Goal: Task Accomplishment & Management: Manage account settings

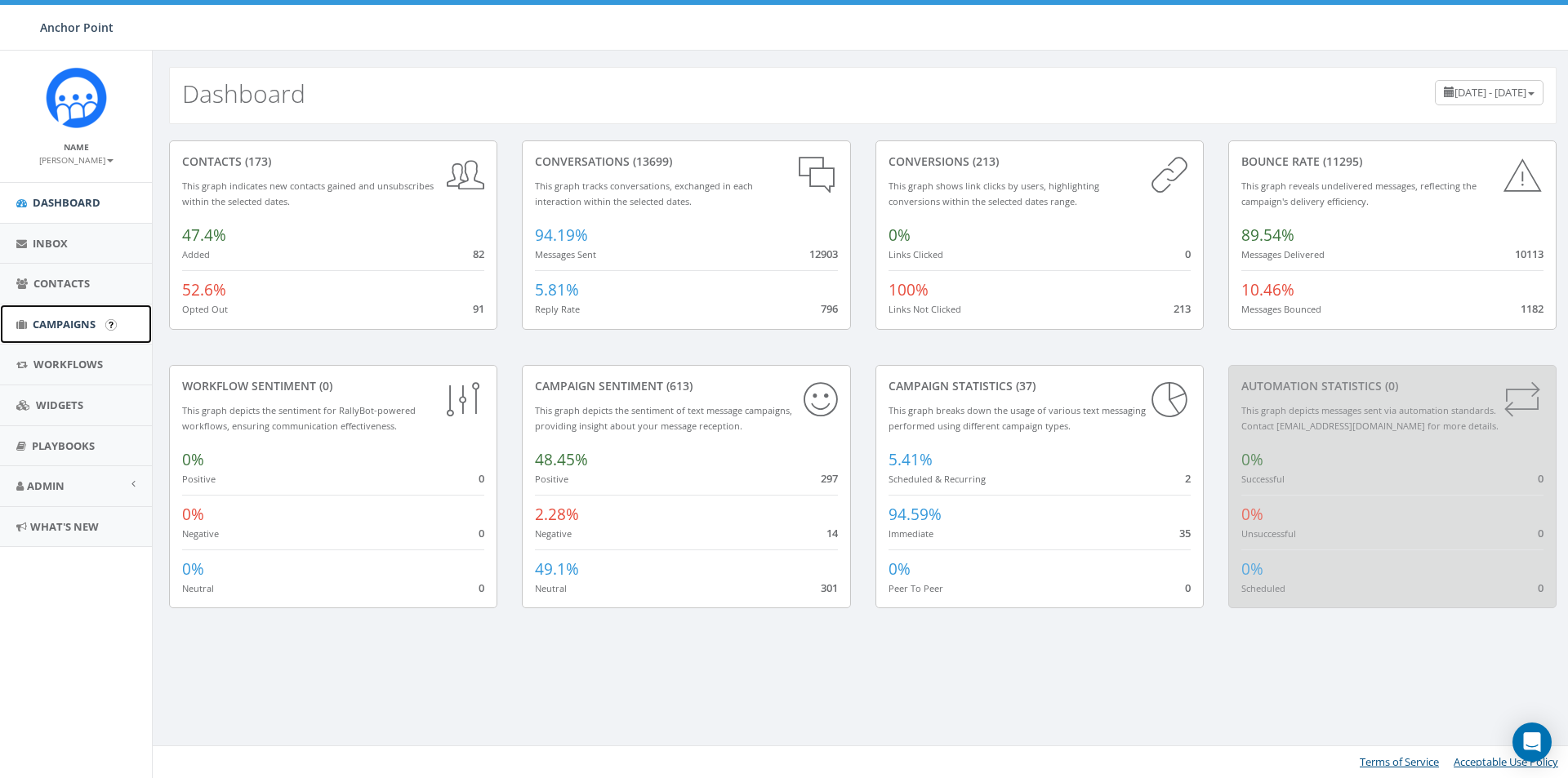
click at [52, 323] on span "Campaigns" at bounding box center [64, 324] width 63 height 15
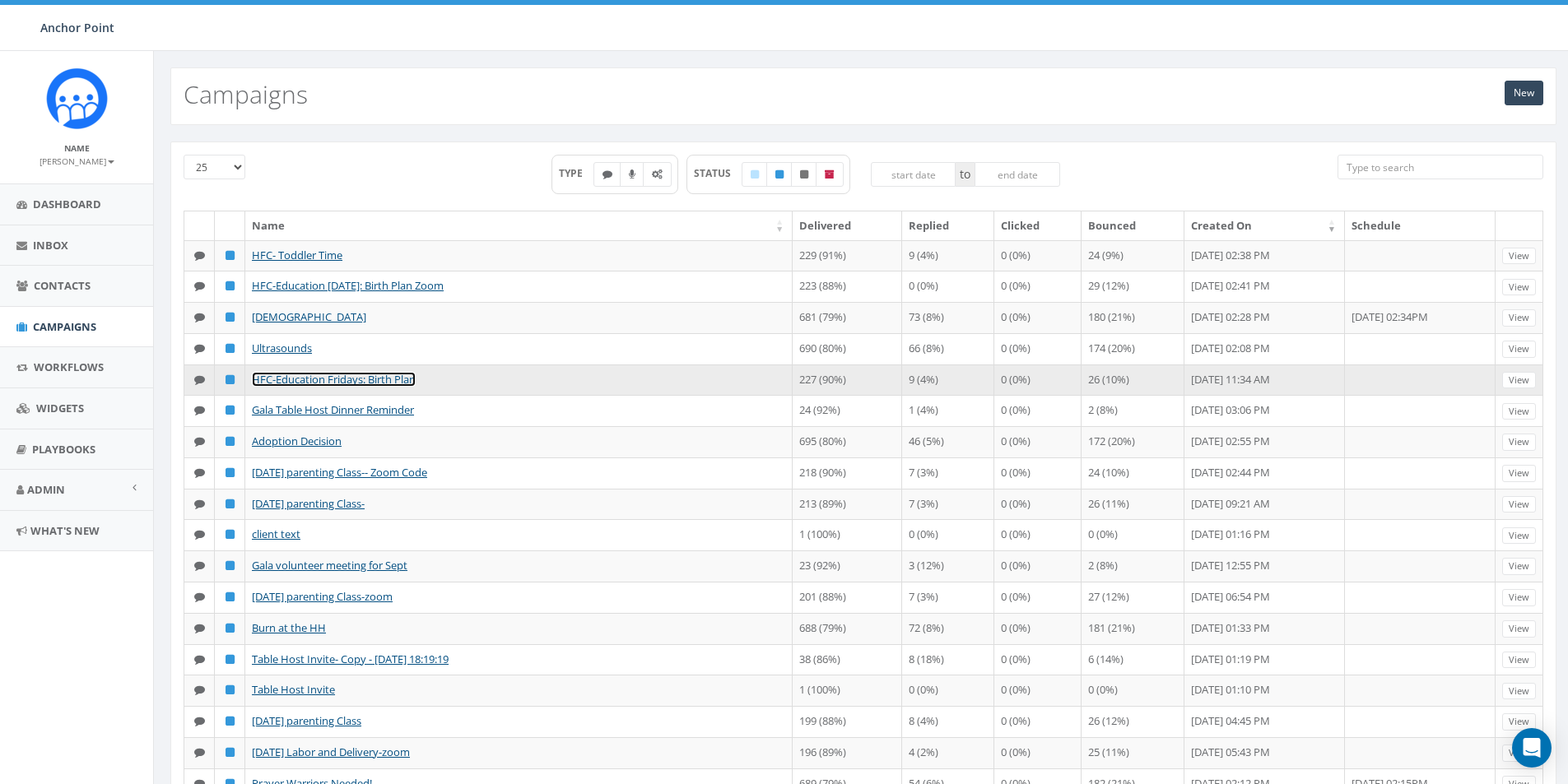
click at [326, 387] on link "HFC-Education Fridays: Birth Plan" at bounding box center [333, 379] width 164 height 15
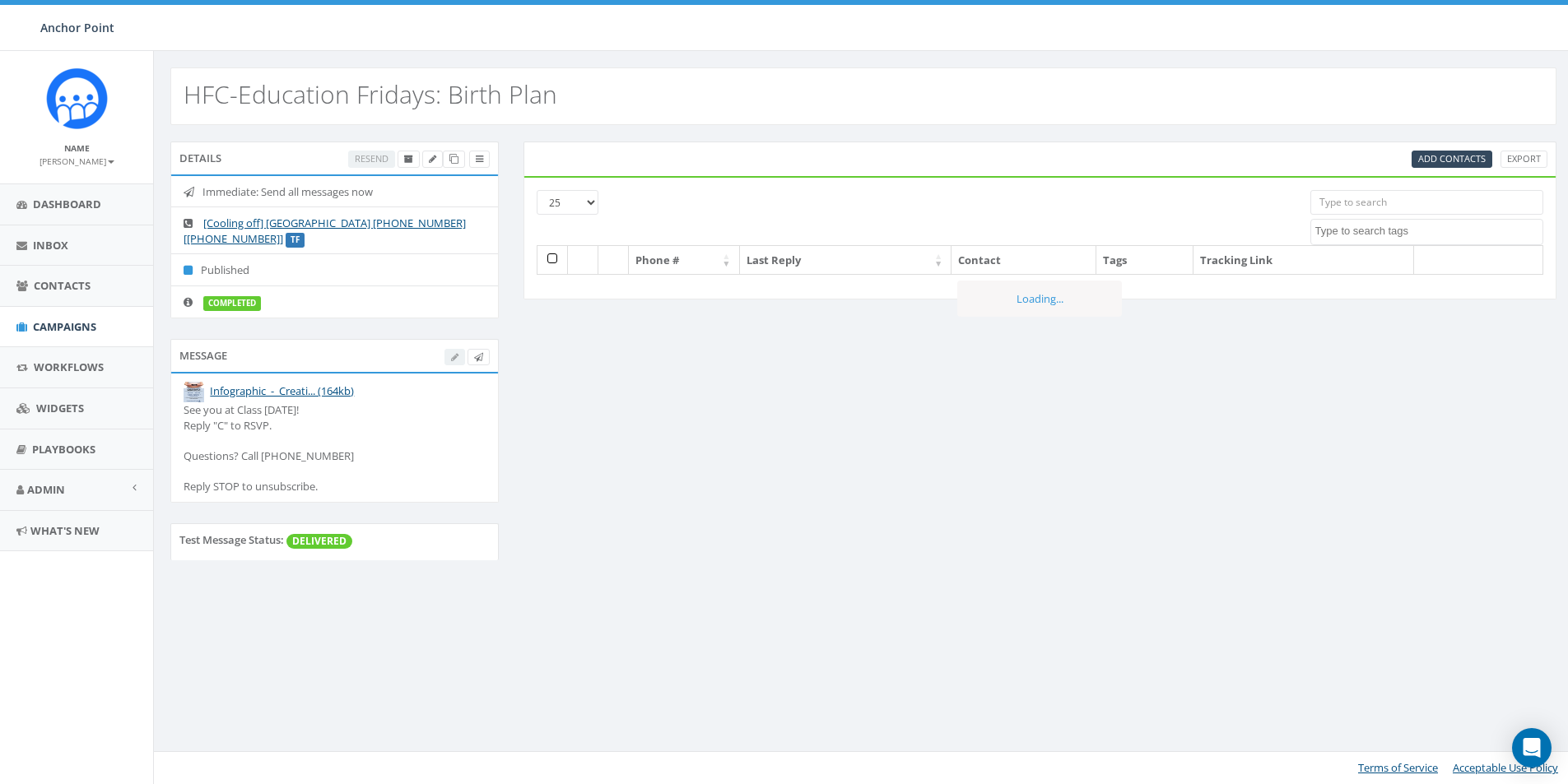
select select
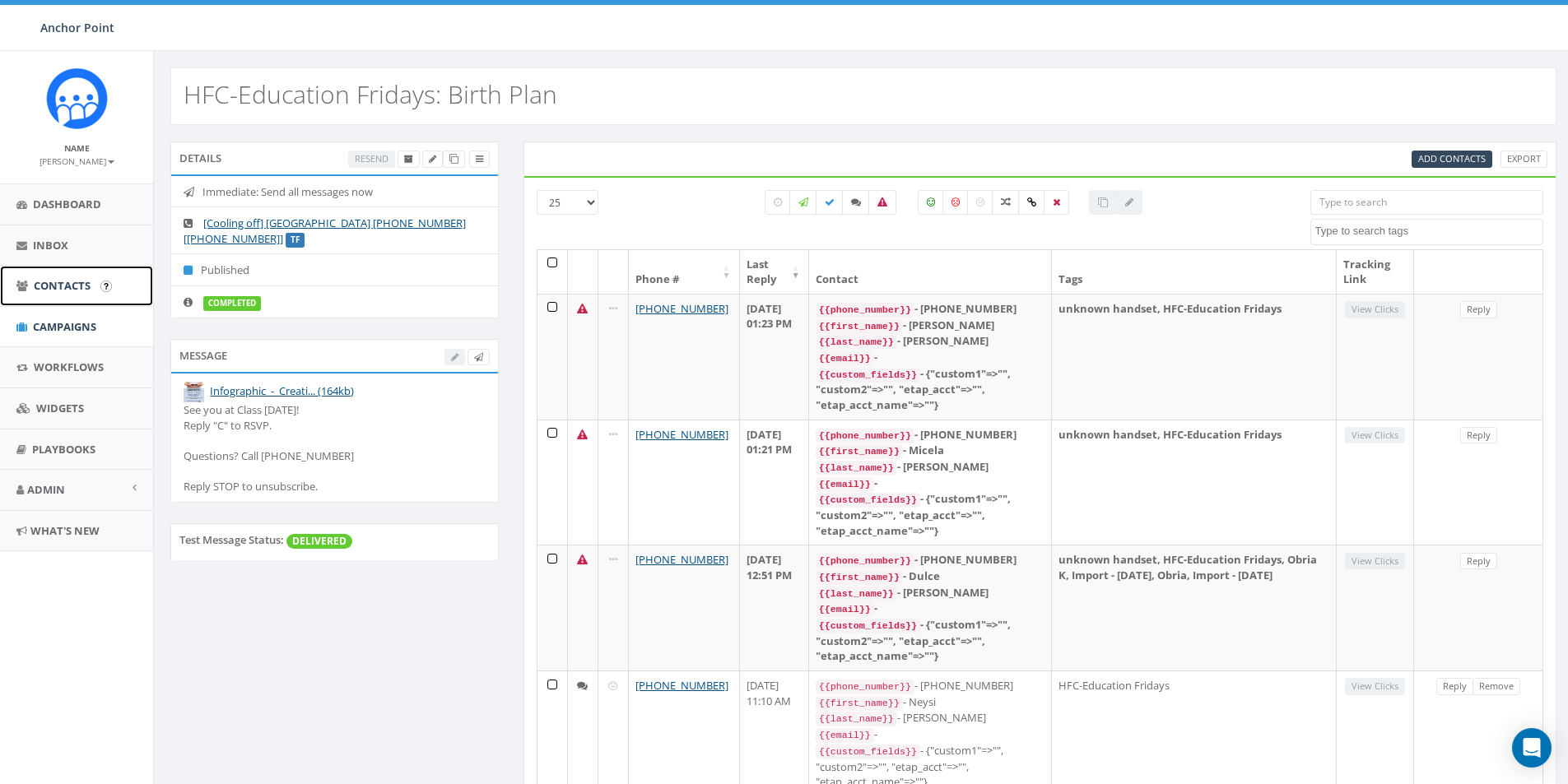
click at [55, 286] on span "Contacts" at bounding box center [62, 285] width 57 height 15
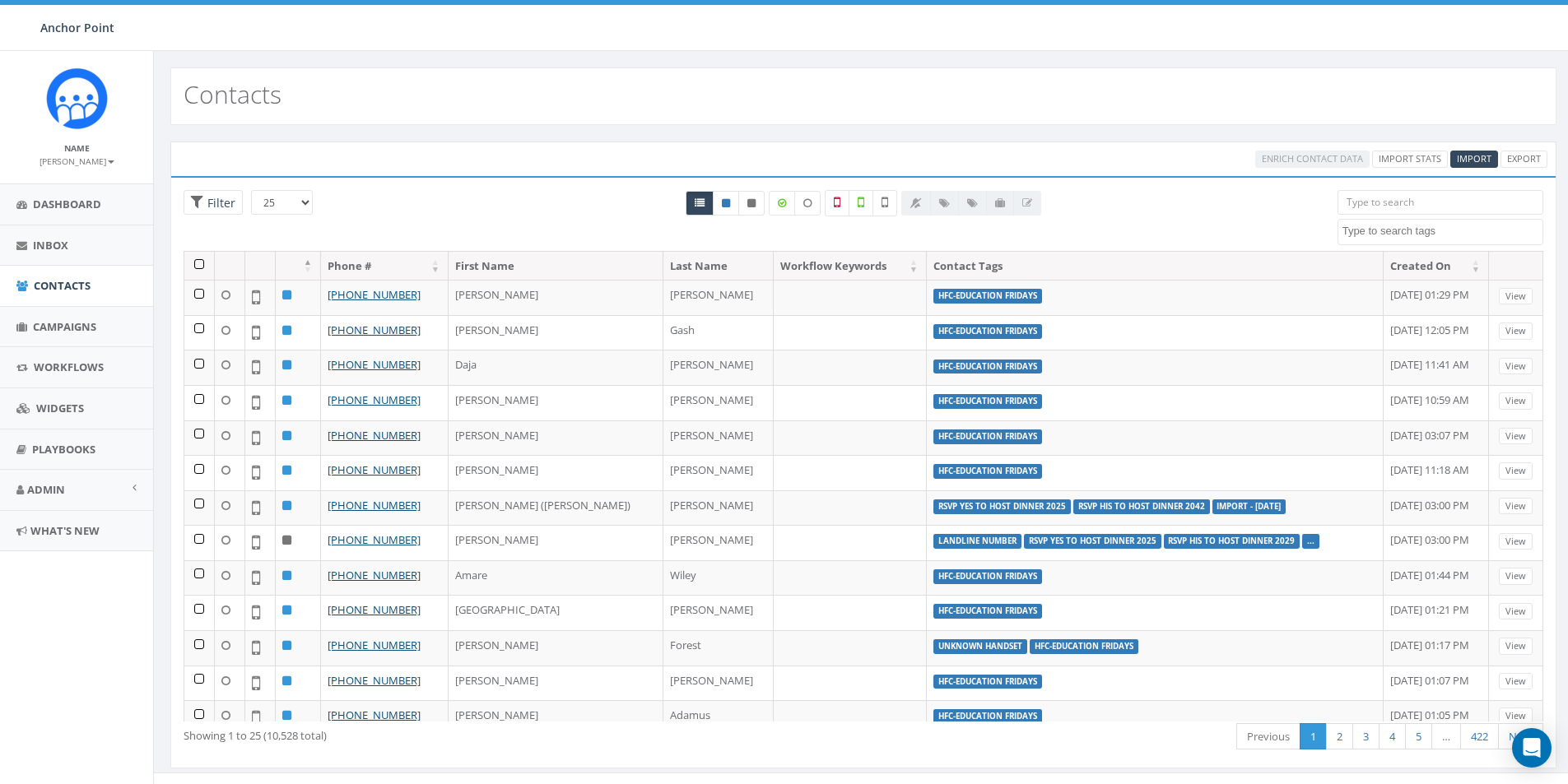
select select
click at [1472, 159] on span "Import" at bounding box center [1474, 158] width 35 height 12
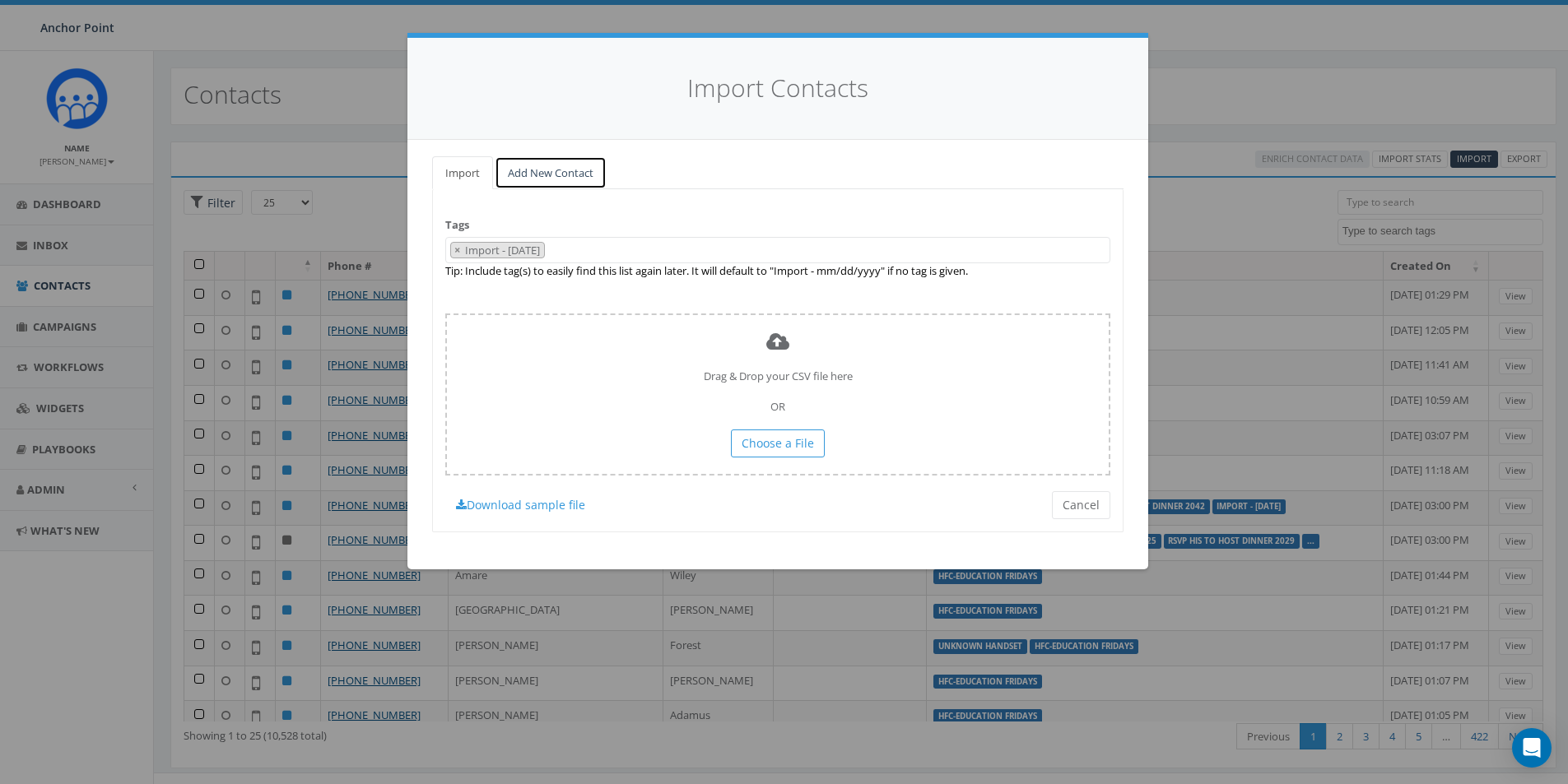
click at [523, 175] on link "Add New Contact" at bounding box center [550, 173] width 112 height 34
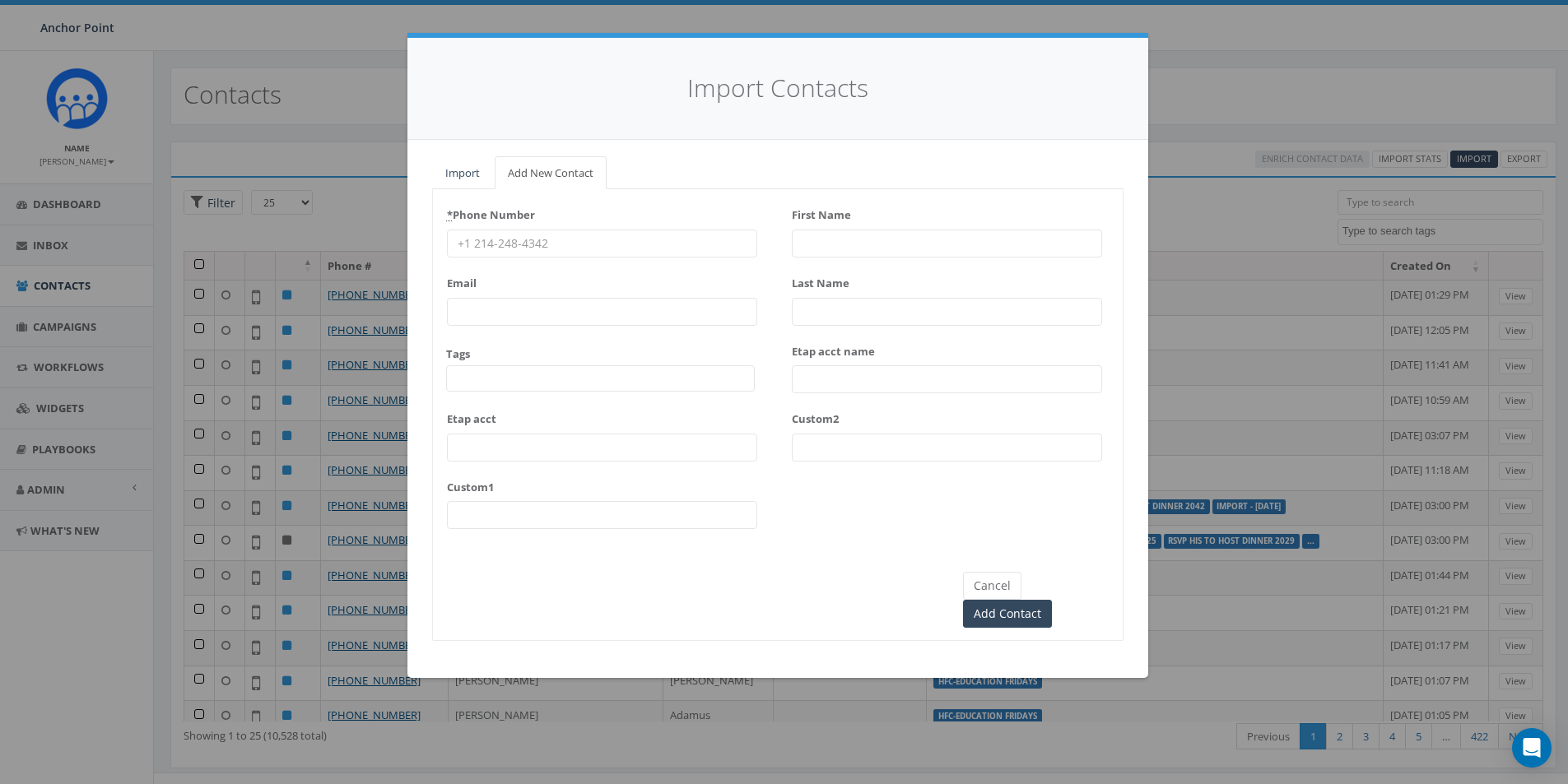
click at [816, 310] on input "Last Name" at bounding box center [946, 312] width 310 height 28
paste input "Renteria"
type input "Renteria"
click at [820, 247] on input "First Name" at bounding box center [946, 243] width 310 height 28
paste input "Bella"
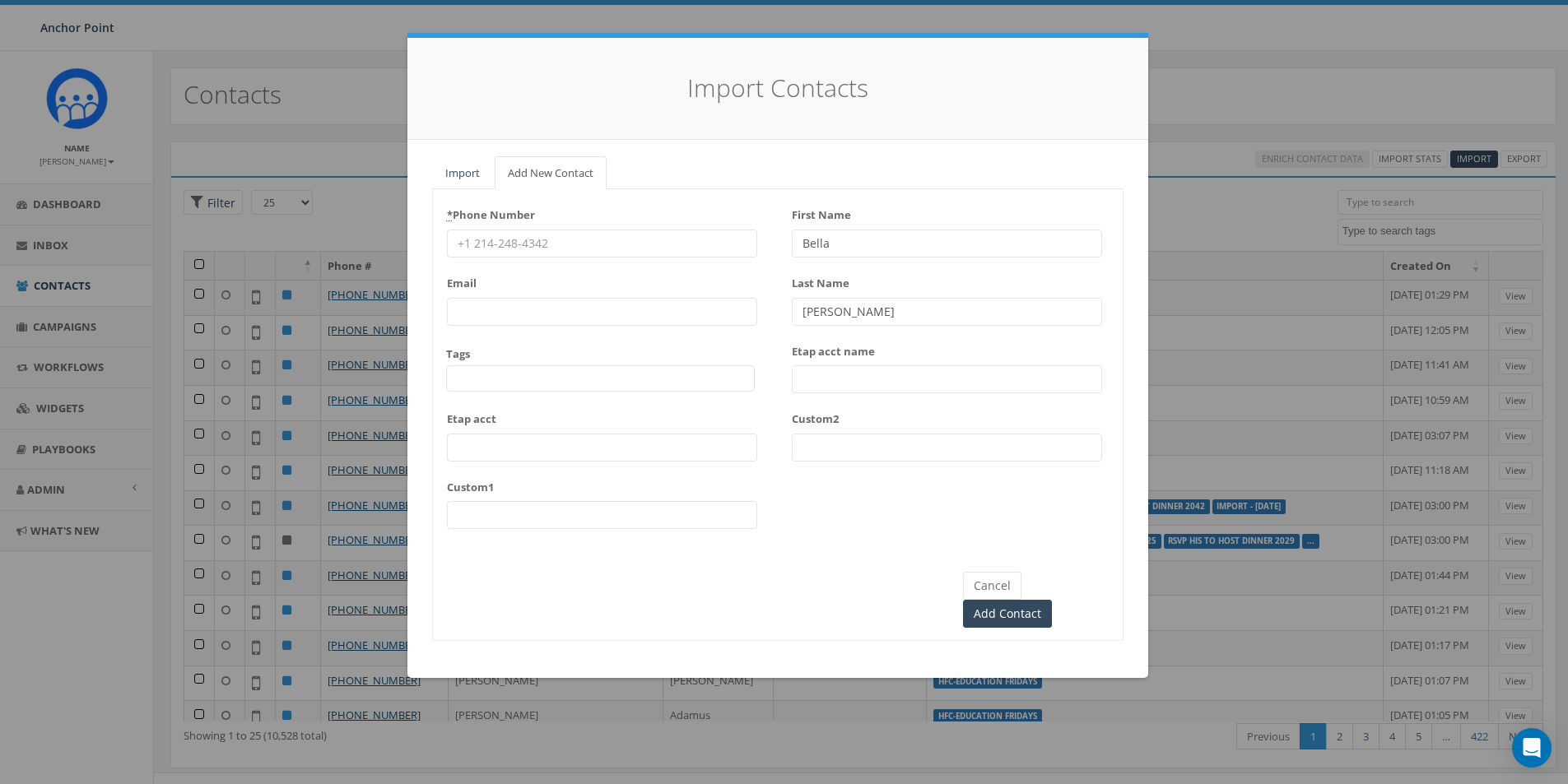
type input "Bella"
click at [533, 246] on input "* Phone Number" at bounding box center [602, 243] width 310 height 28
type input "8329159546"
click at [1041, 600] on input "Add Contact" at bounding box center [1007, 614] width 89 height 28
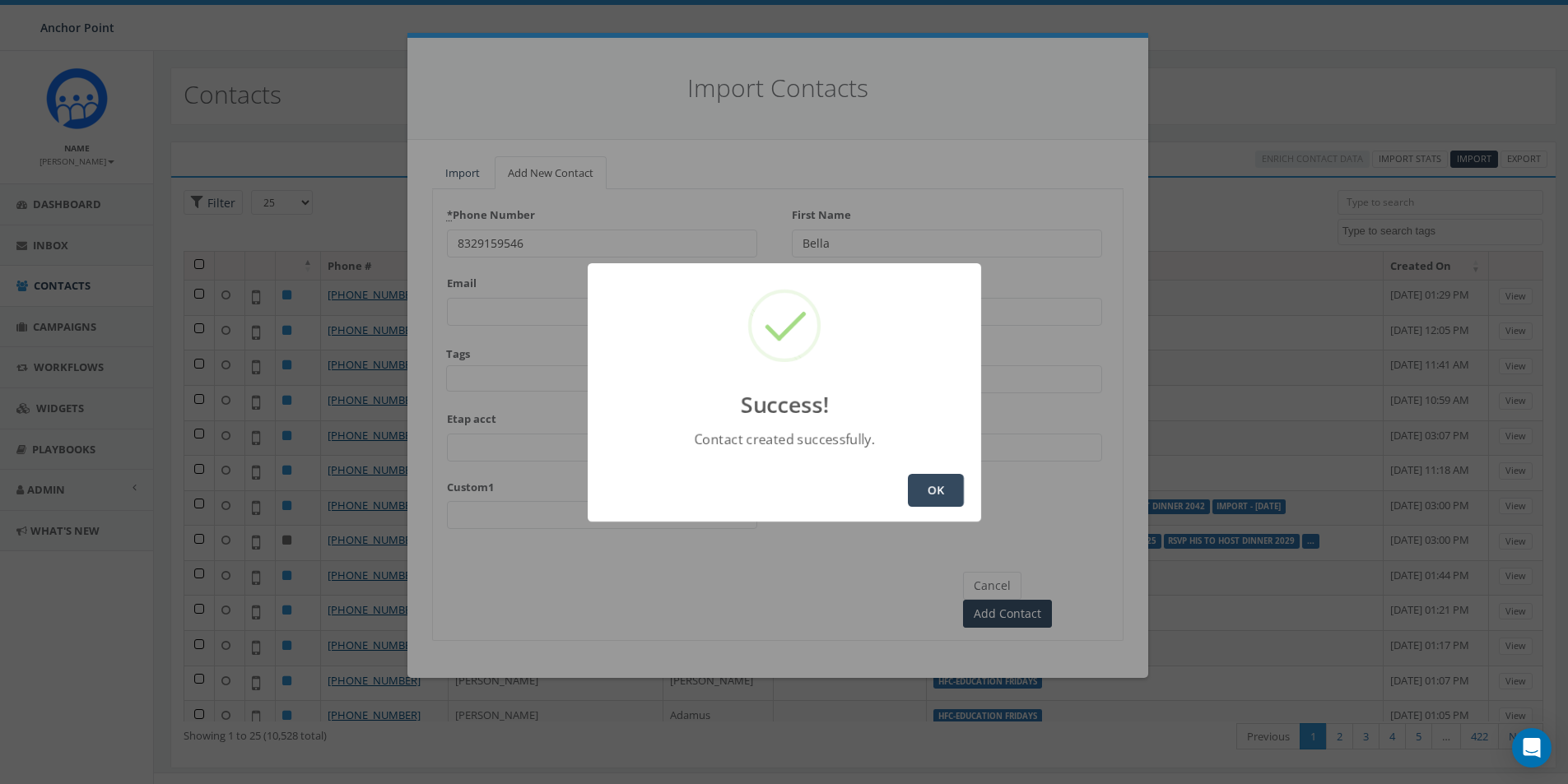
click at [937, 486] on button "OK" at bounding box center [935, 491] width 56 height 33
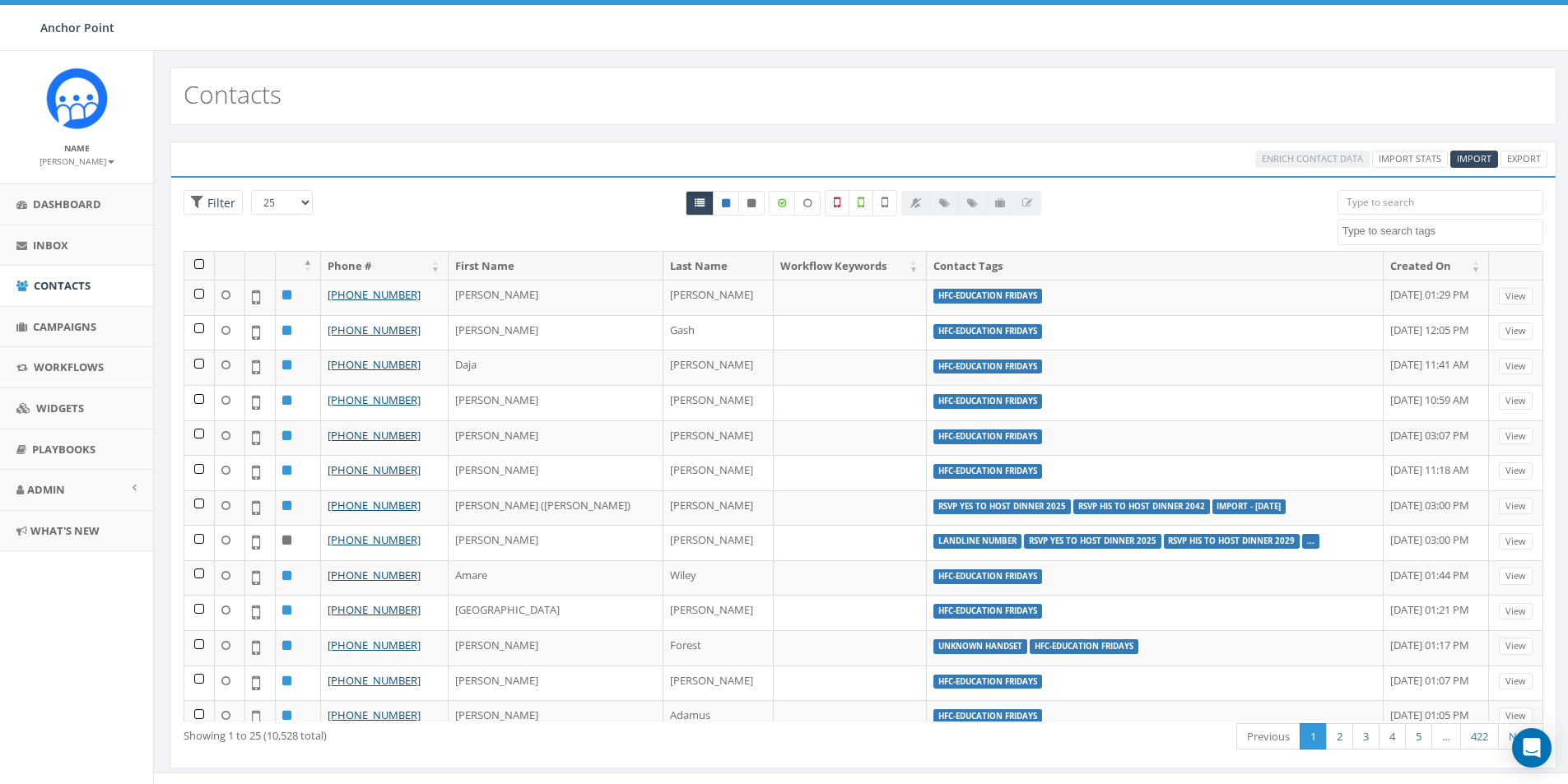
select select
click at [1367, 202] on input "search" at bounding box center [1441, 202] width 206 height 25
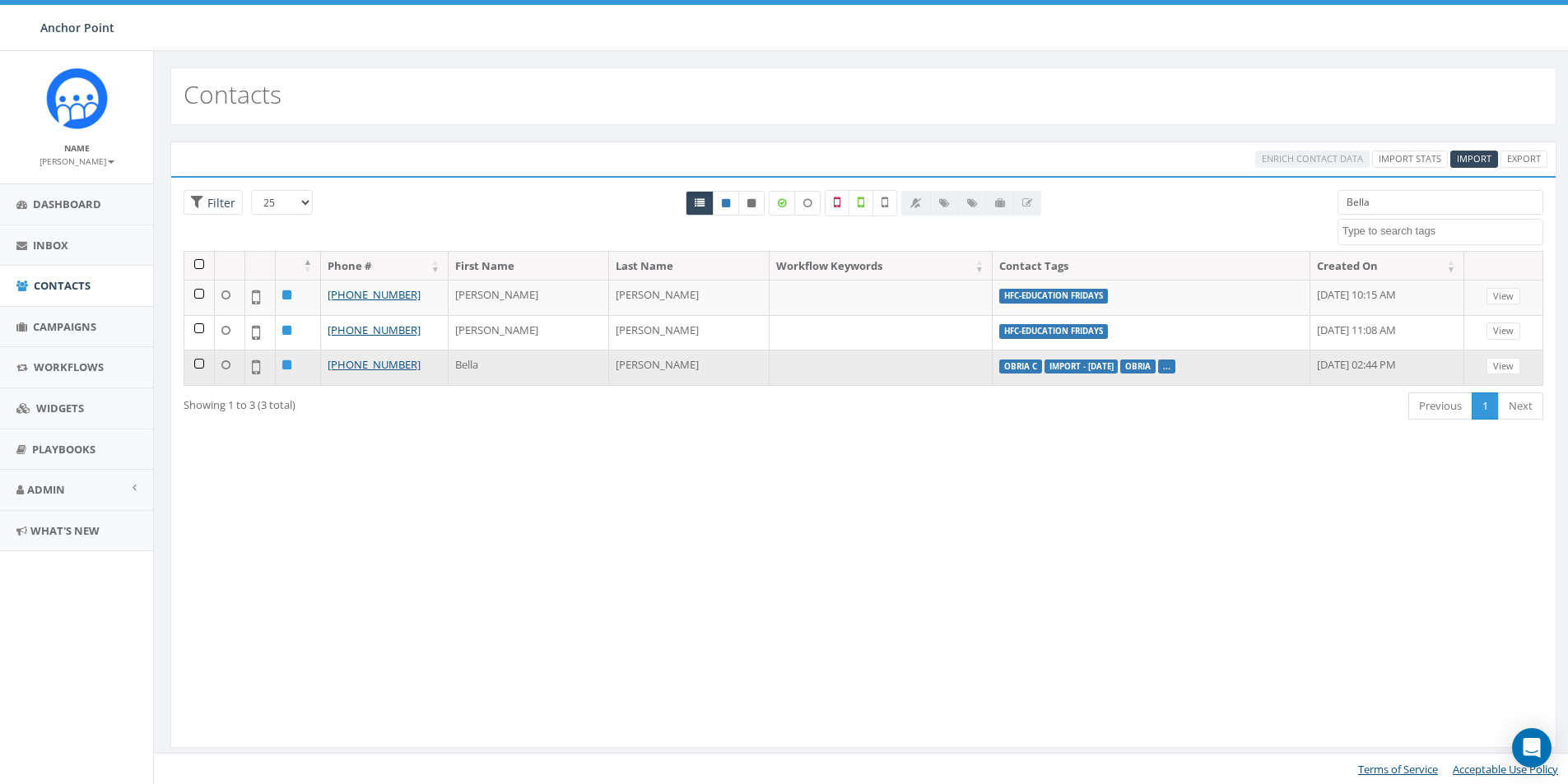
type input "Bella"
click at [197, 362] on td at bounding box center [199, 367] width 30 height 35
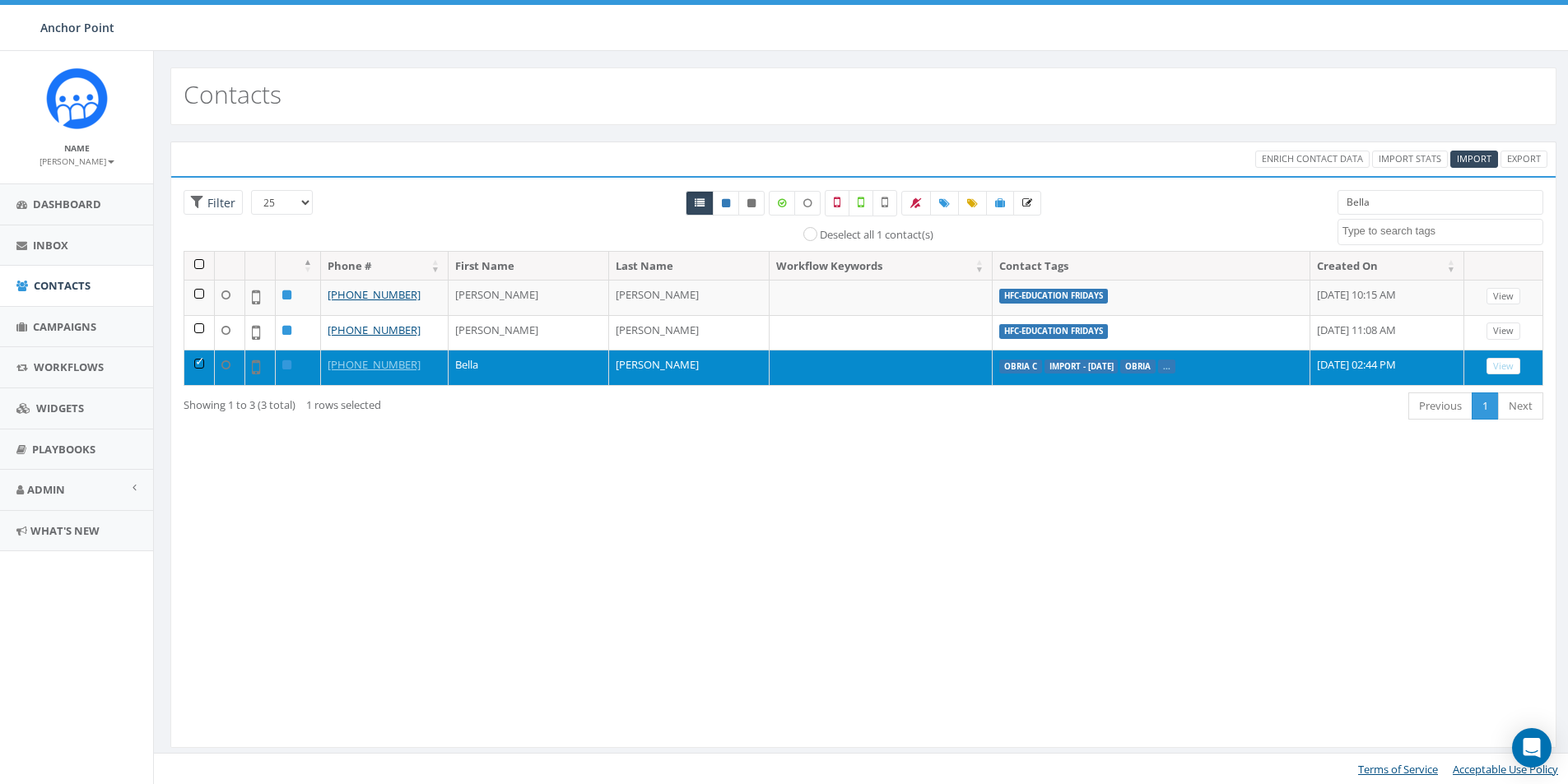
click at [436, 368] on td "[PHONE_NUMBER]" at bounding box center [384, 367] width 127 height 35
click at [524, 365] on td "Bella" at bounding box center [528, 367] width 160 height 35
click at [1502, 368] on link "View" at bounding box center [1503, 366] width 34 height 17
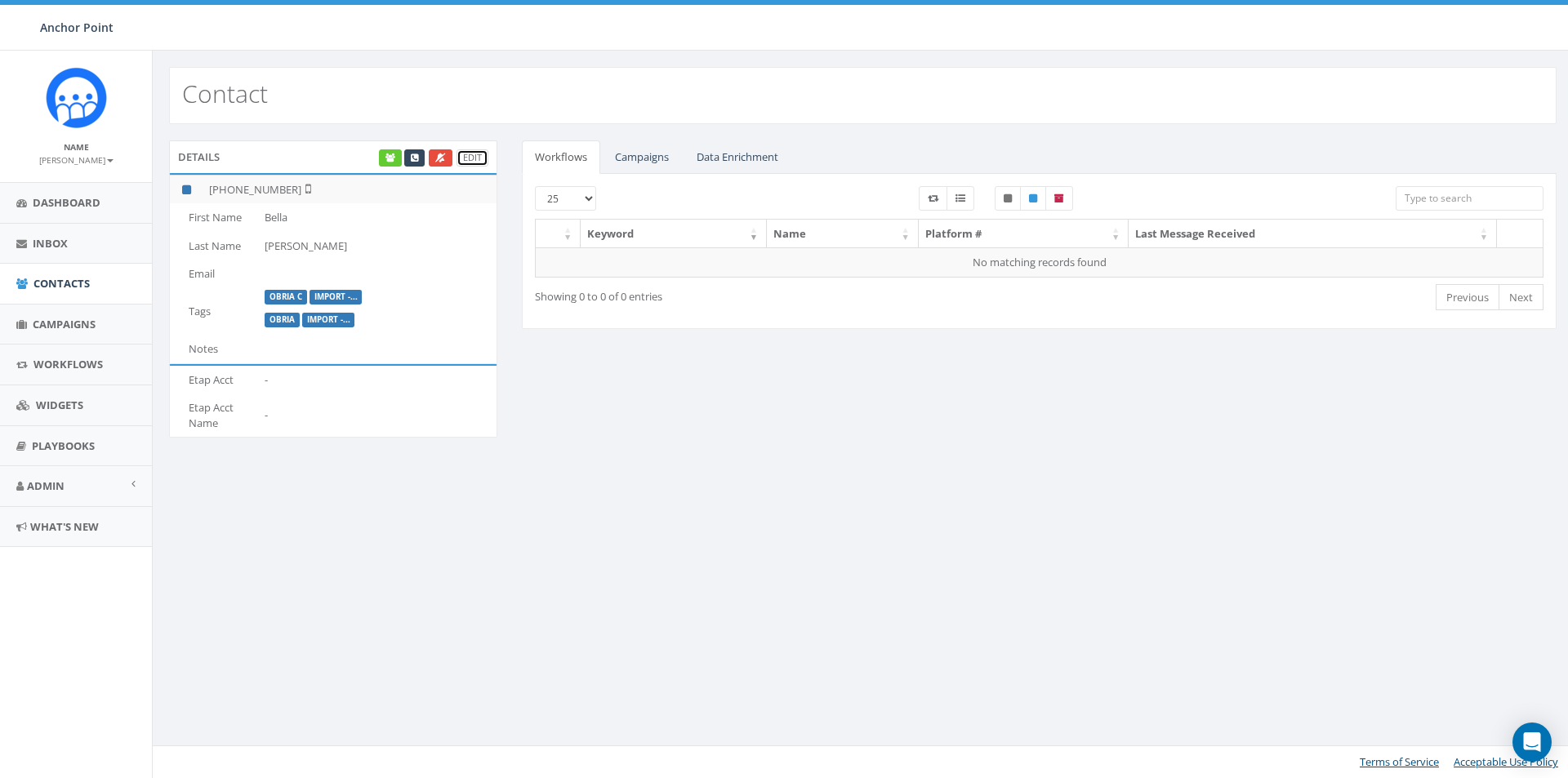
click at [468, 155] on link "Edit" at bounding box center [472, 158] width 32 height 17
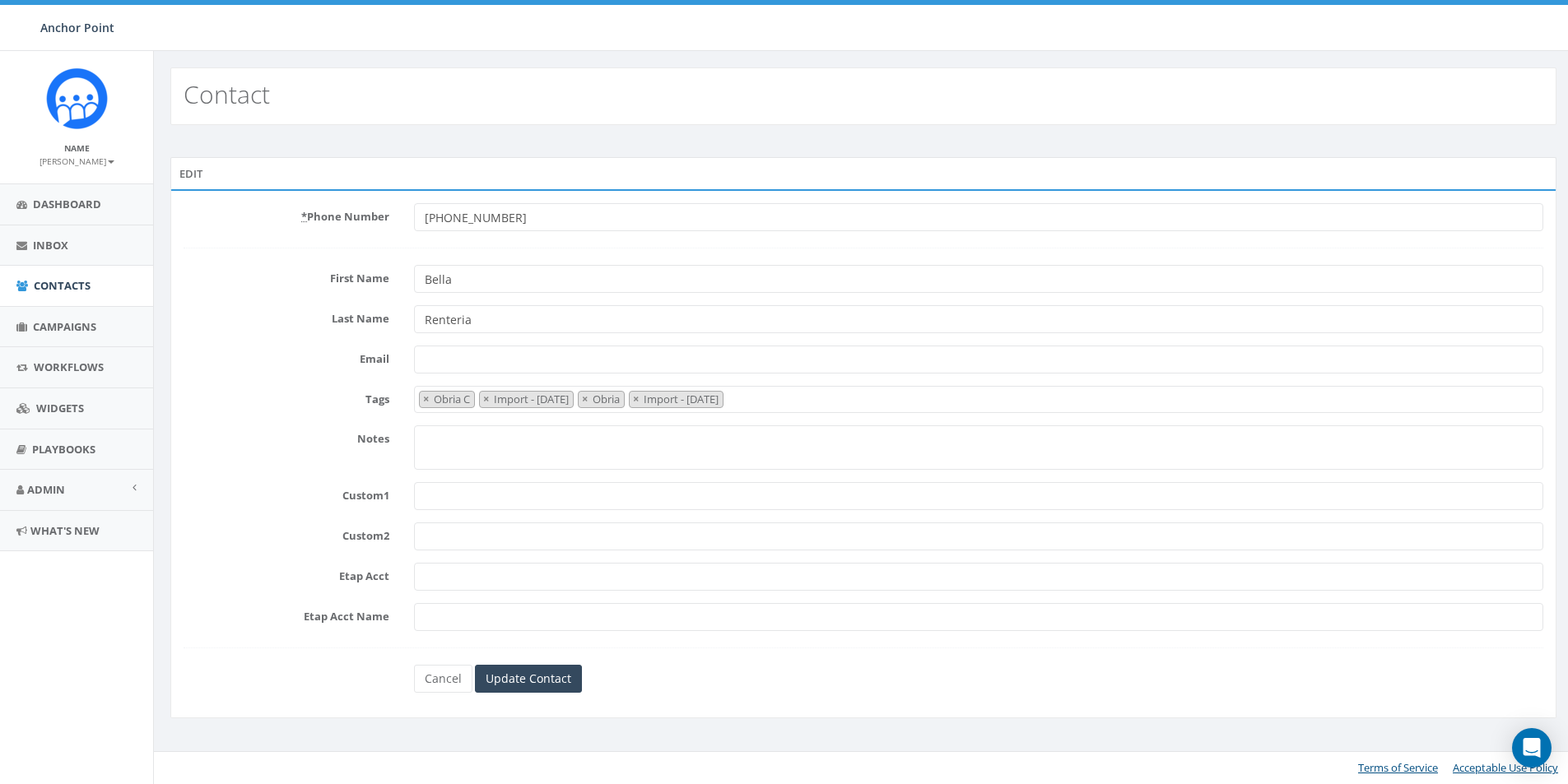
select select "Obria C"
click at [800, 395] on span "× Obria C × Import - [DATE] × Obria × Import - [DATE]" at bounding box center [981, 399] width 1129 height 27
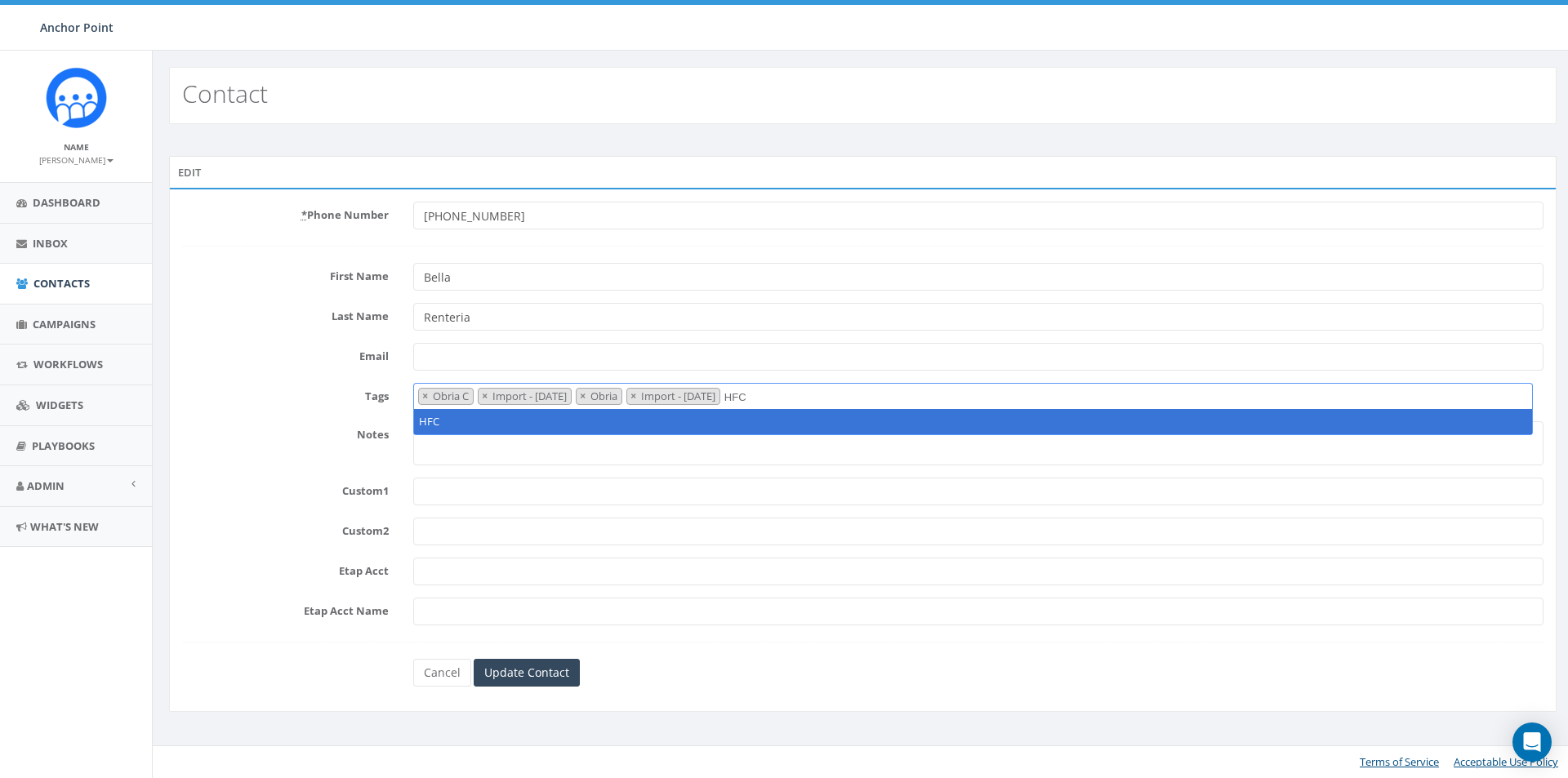
type textarea "HFC"
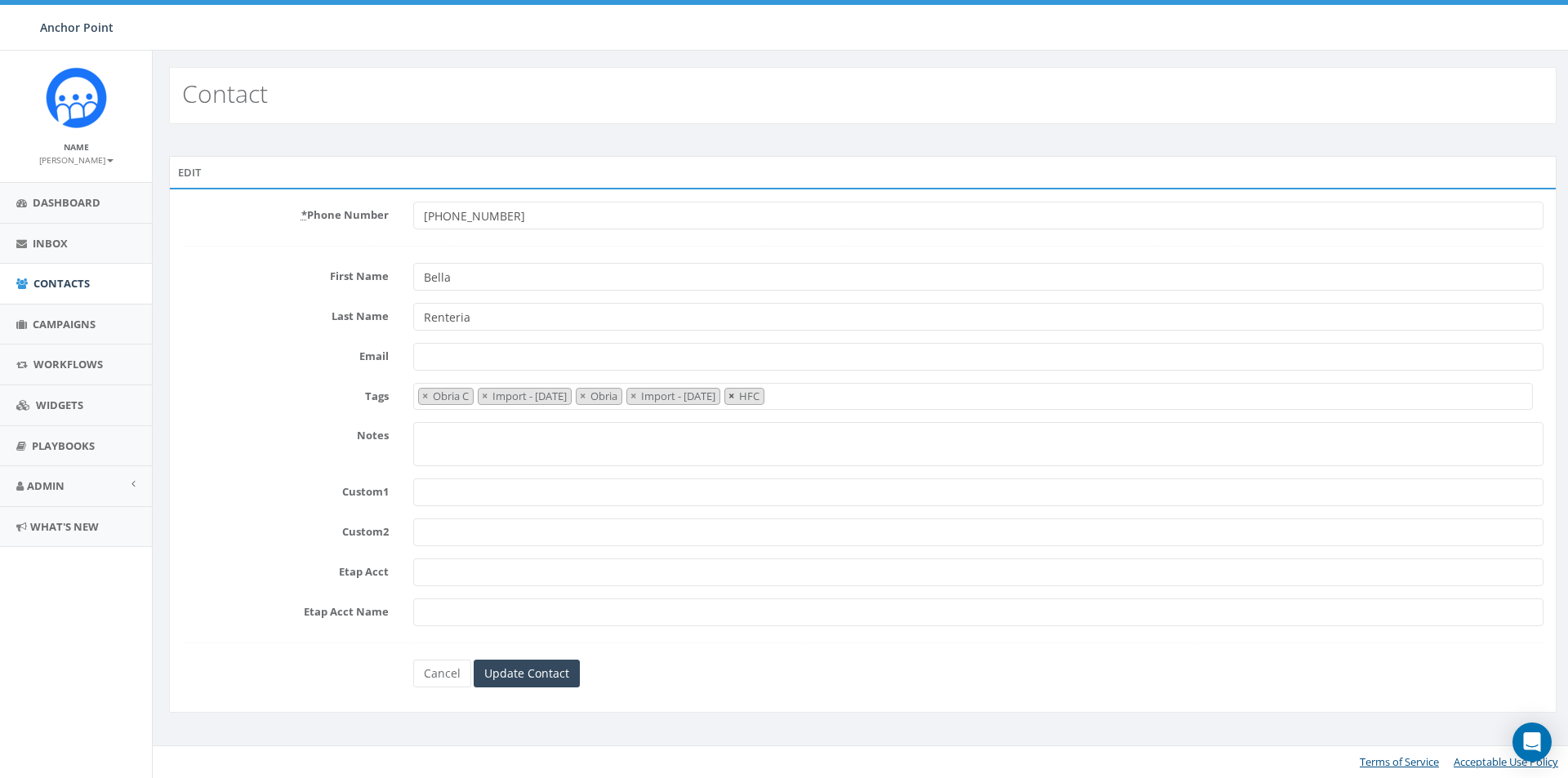
click at [735, 398] on span "×" at bounding box center [731, 395] width 6 height 15
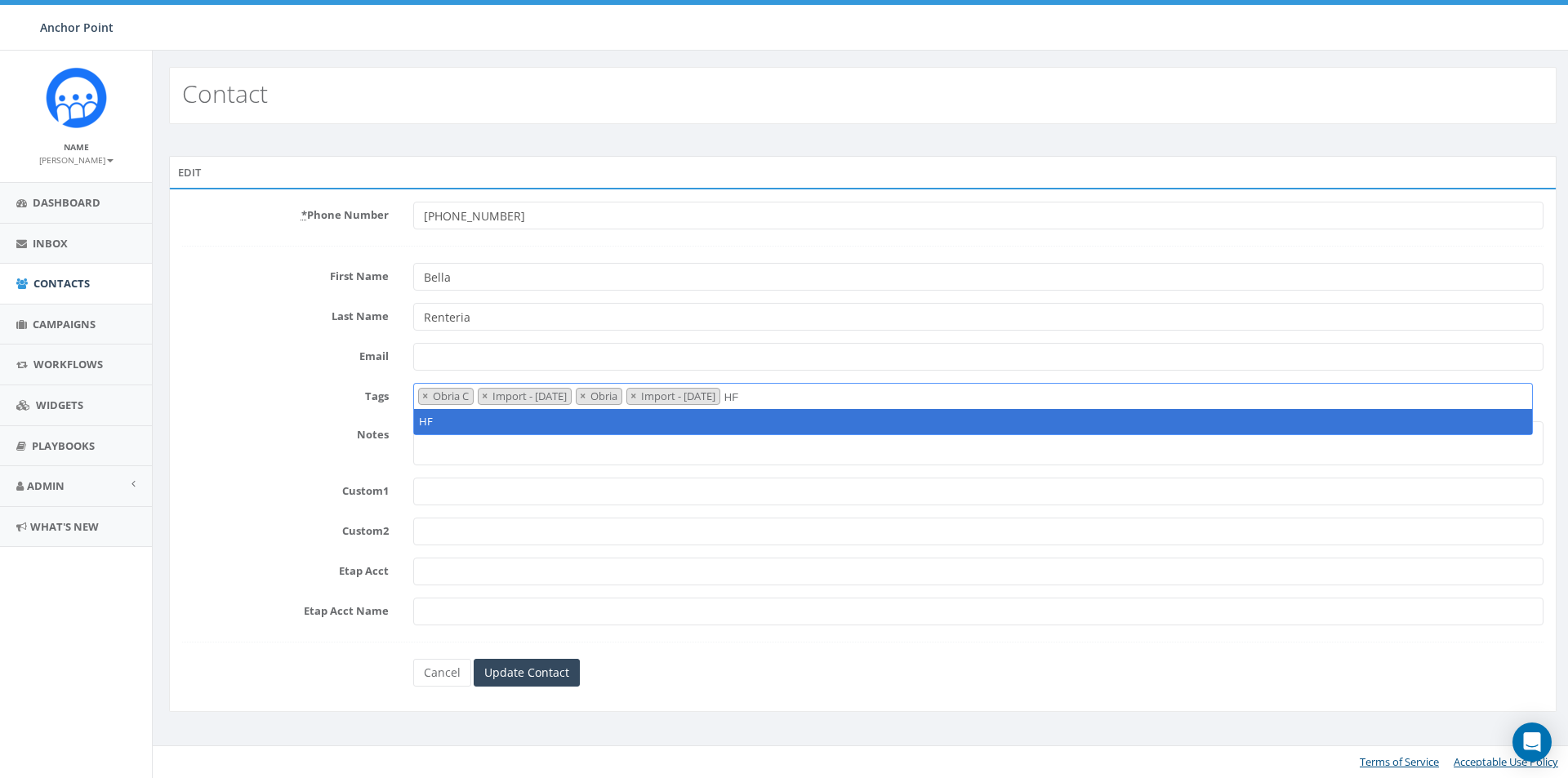
type textarea "H"
type textarea "F"
type textarea "E"
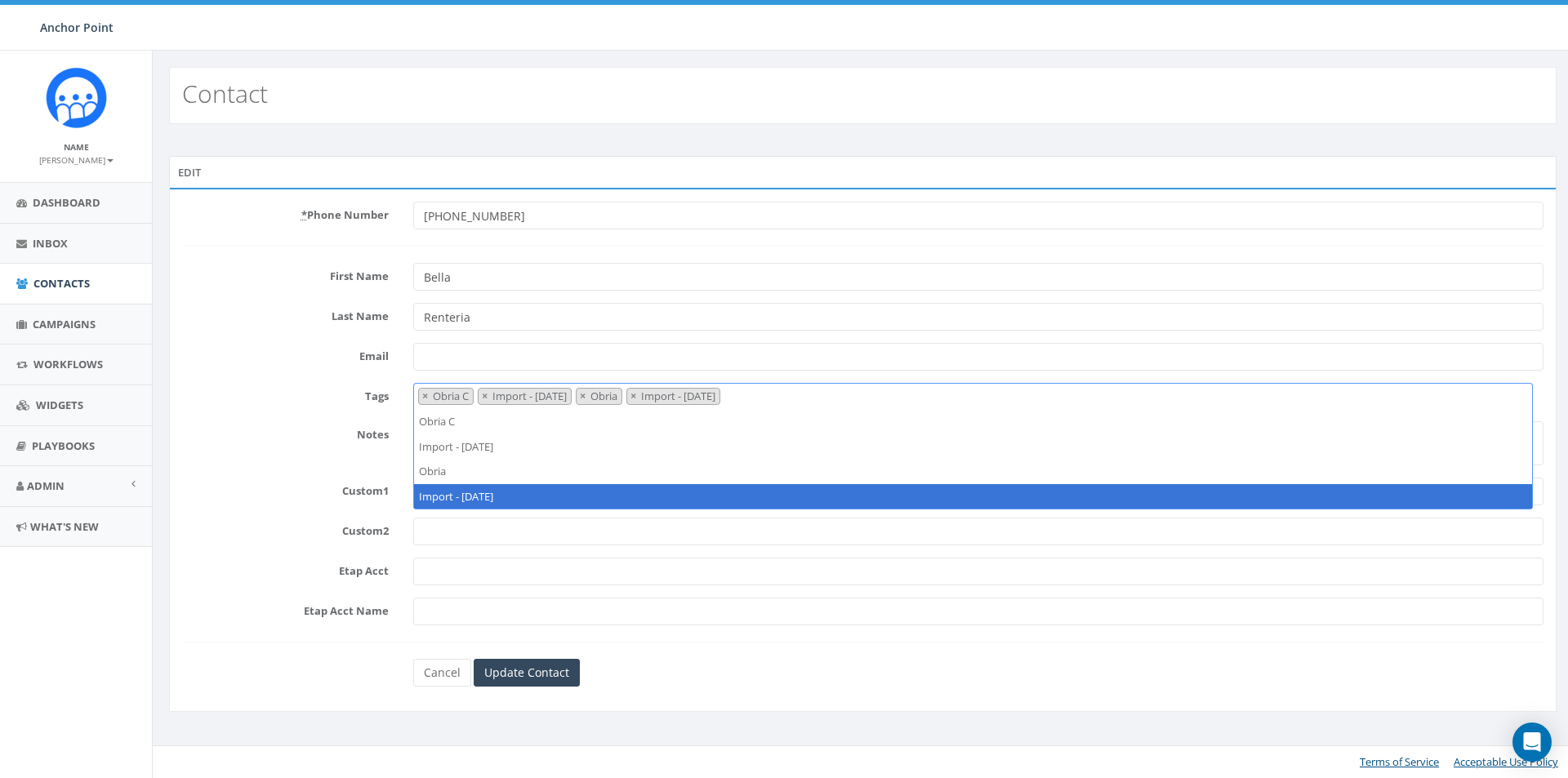
click at [664, 664] on div "Cancel Update Contact" at bounding box center [863, 672] width 924 height 27
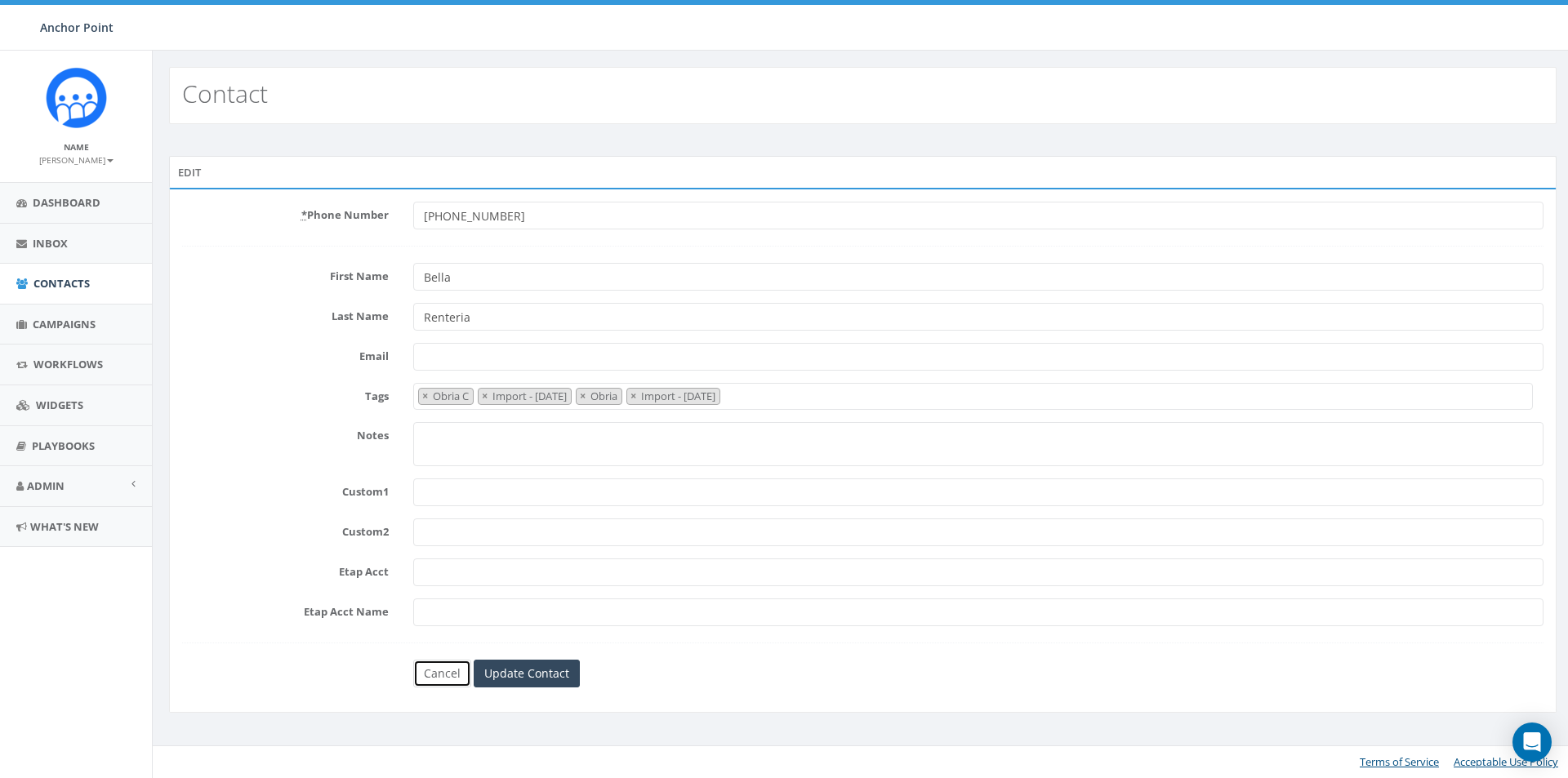
click at [442, 674] on link "Cancel" at bounding box center [442, 673] width 58 height 27
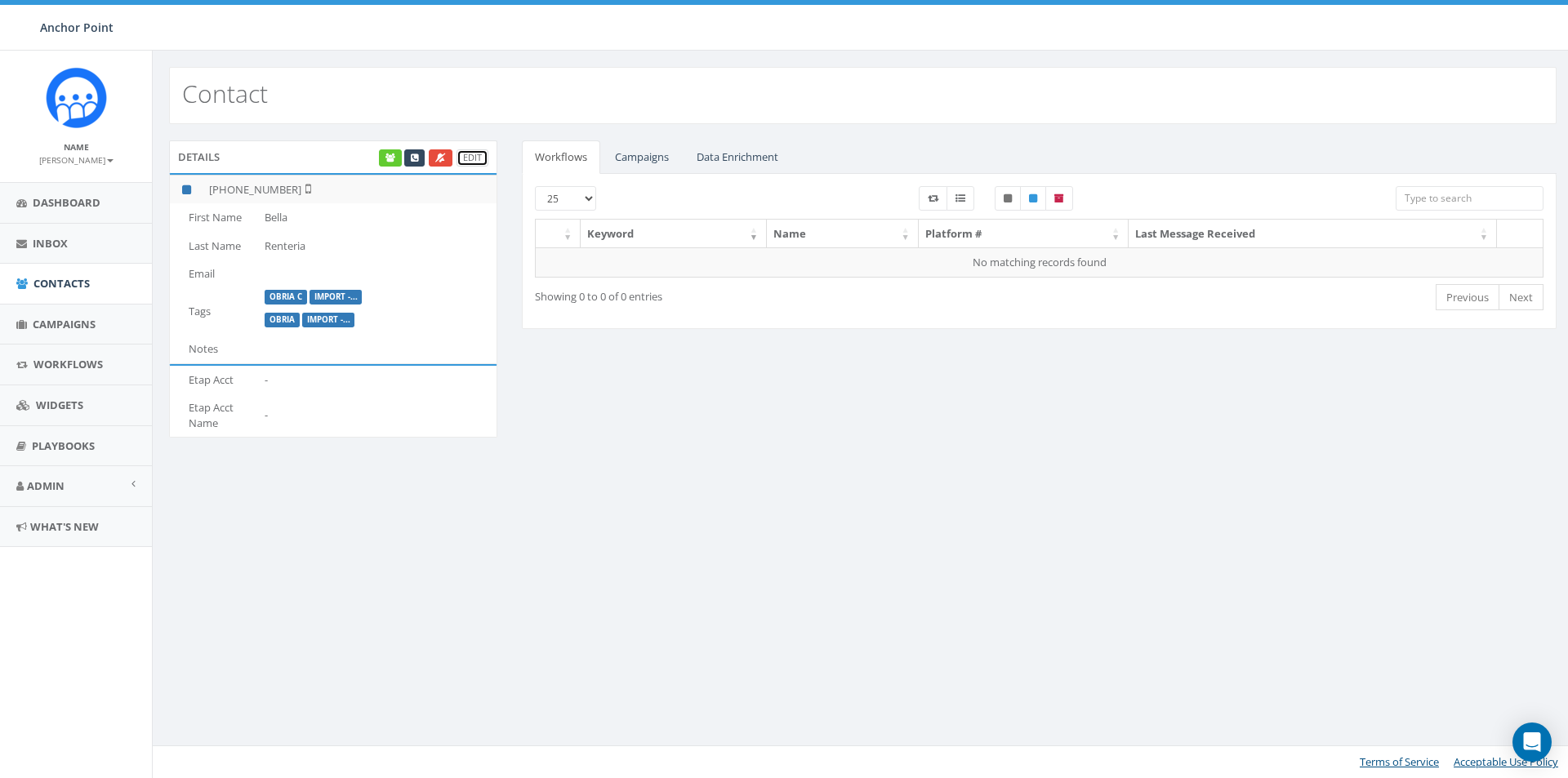
click at [473, 157] on link "Edit" at bounding box center [472, 158] width 32 height 17
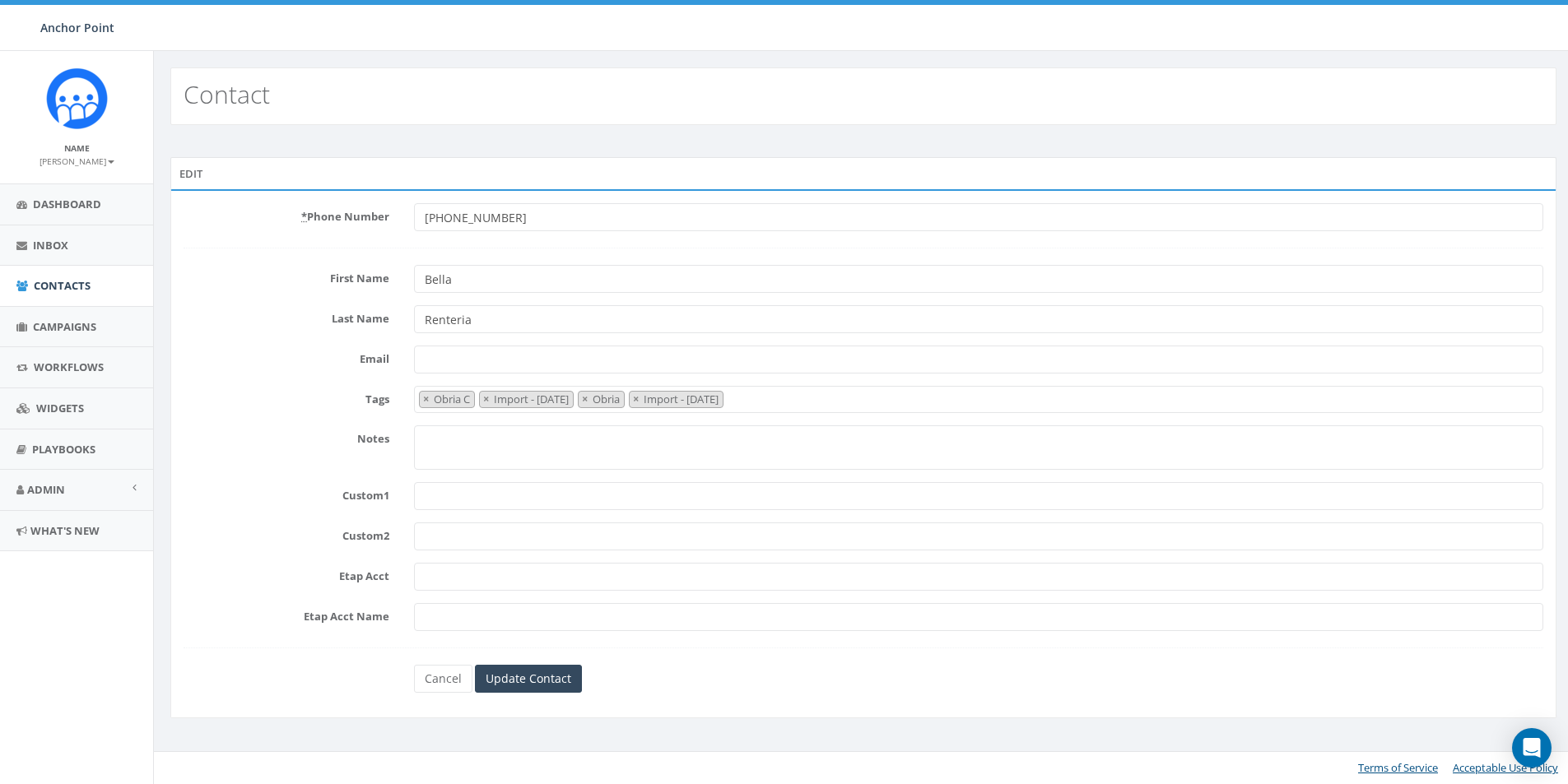
select select "Obria C"
click at [803, 397] on span "× Obria C × Import - [DATE] × Obria × Import - [DATE]" at bounding box center [981, 399] width 1129 height 27
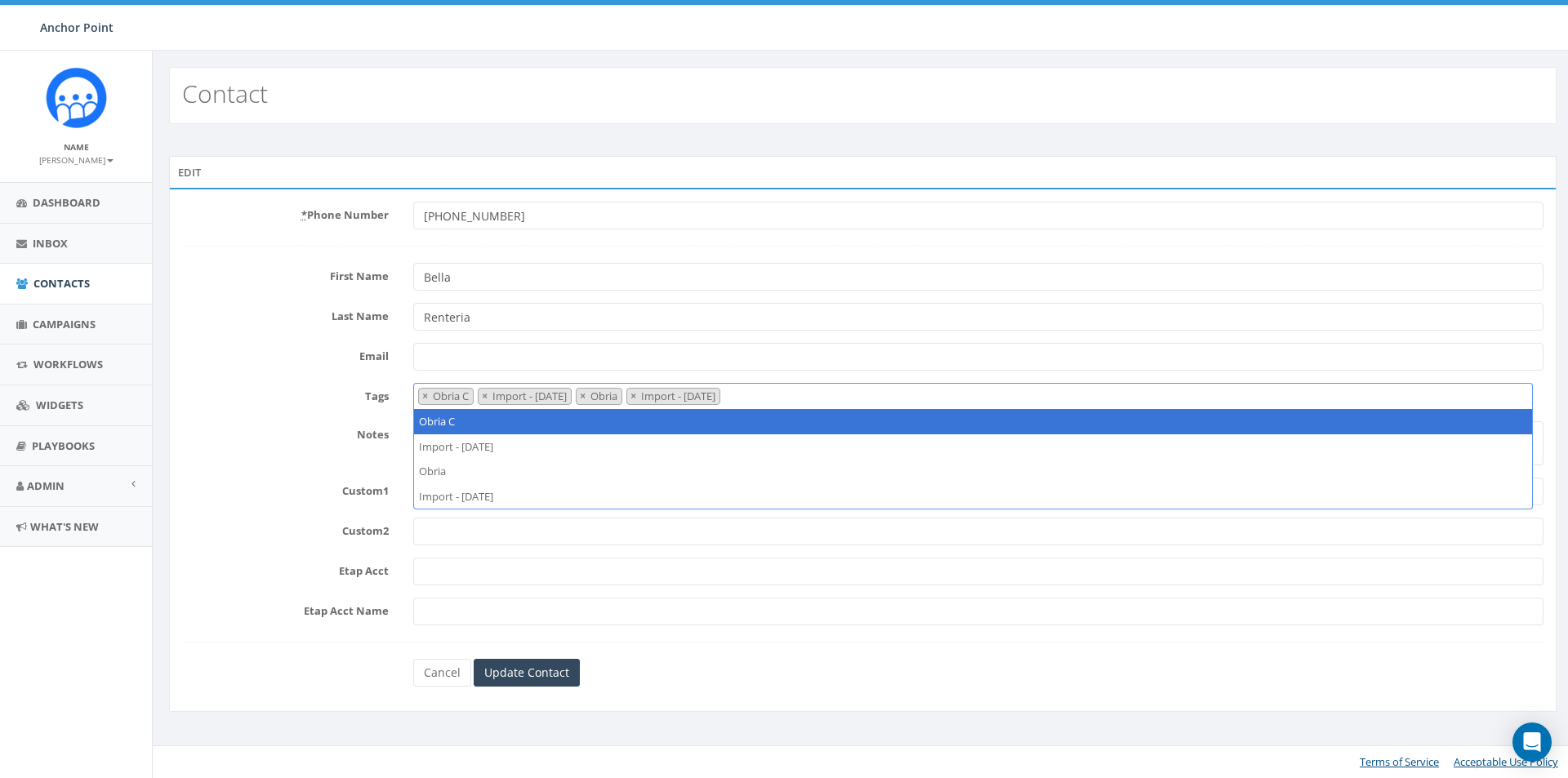
click at [802, 395] on span "× Obria C × Import - [DATE] × Obria × Import - [DATE]" at bounding box center [973, 396] width 1120 height 26
type textarea "H"
type textarea "Import - 06/02/202"
click at [434, 678] on link "Cancel" at bounding box center [442, 672] width 58 height 27
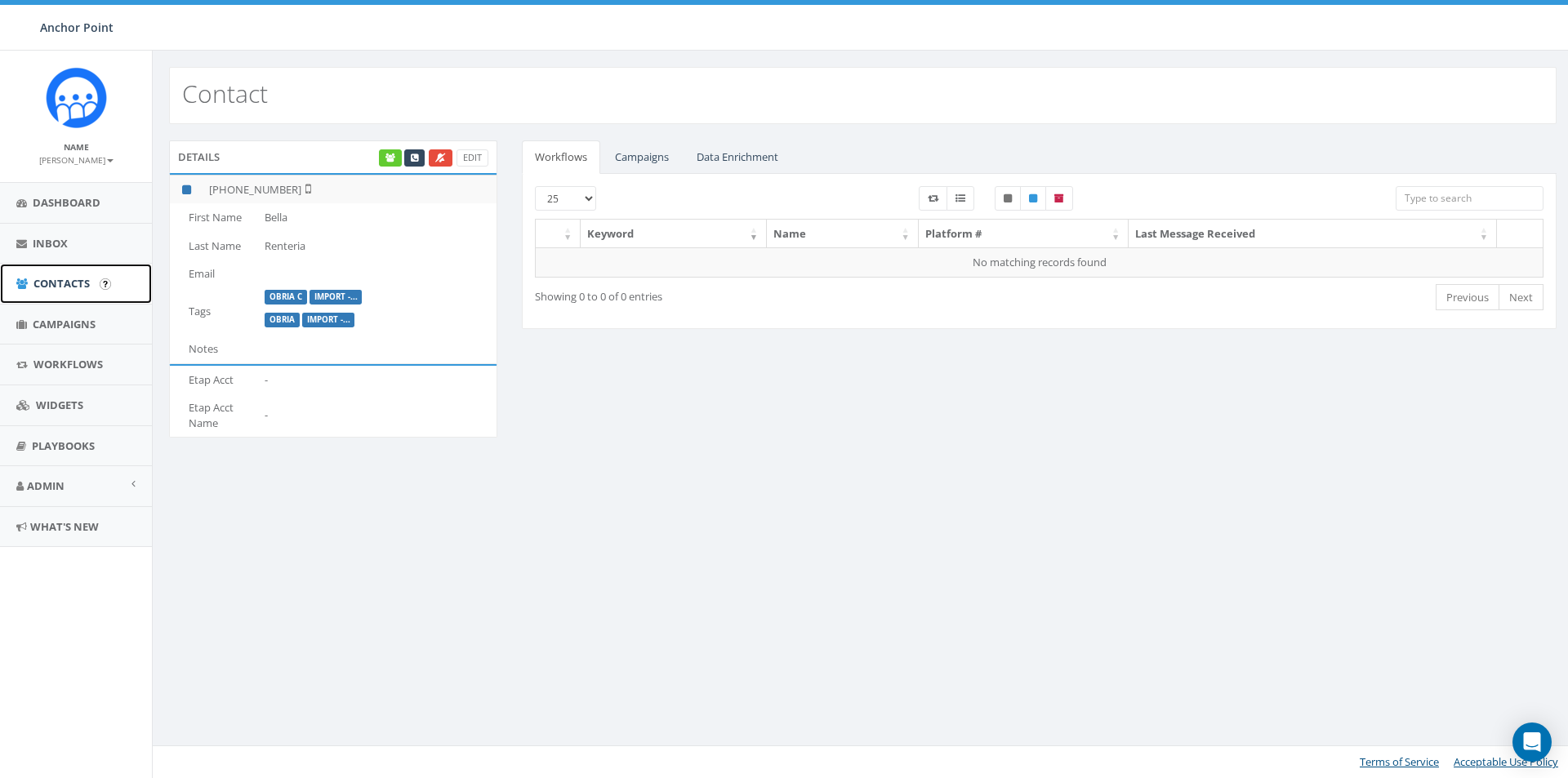
click at [57, 282] on span "Contacts" at bounding box center [62, 283] width 57 height 15
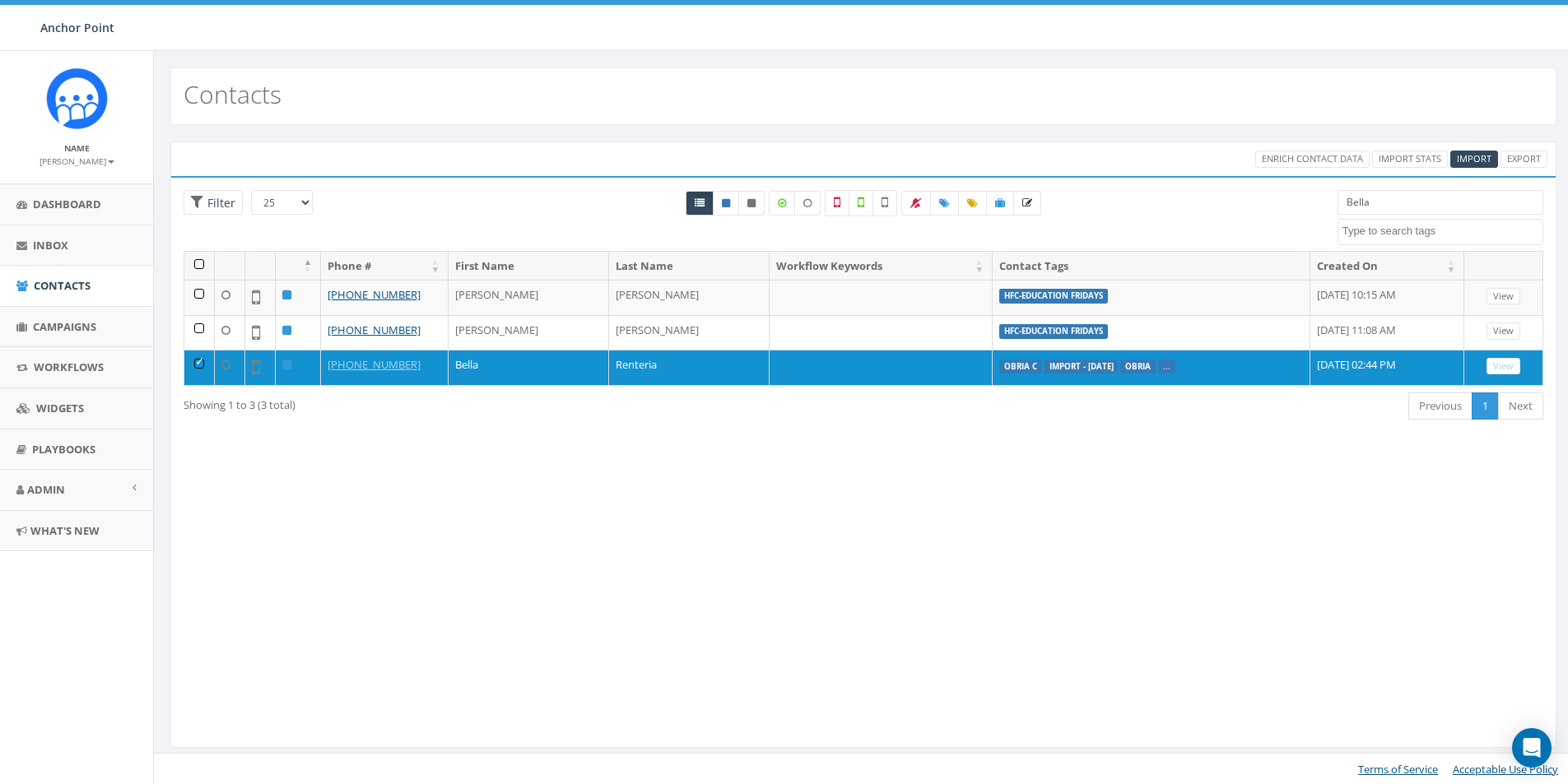
select select
click at [1476, 160] on span "Import" at bounding box center [1474, 158] width 35 height 12
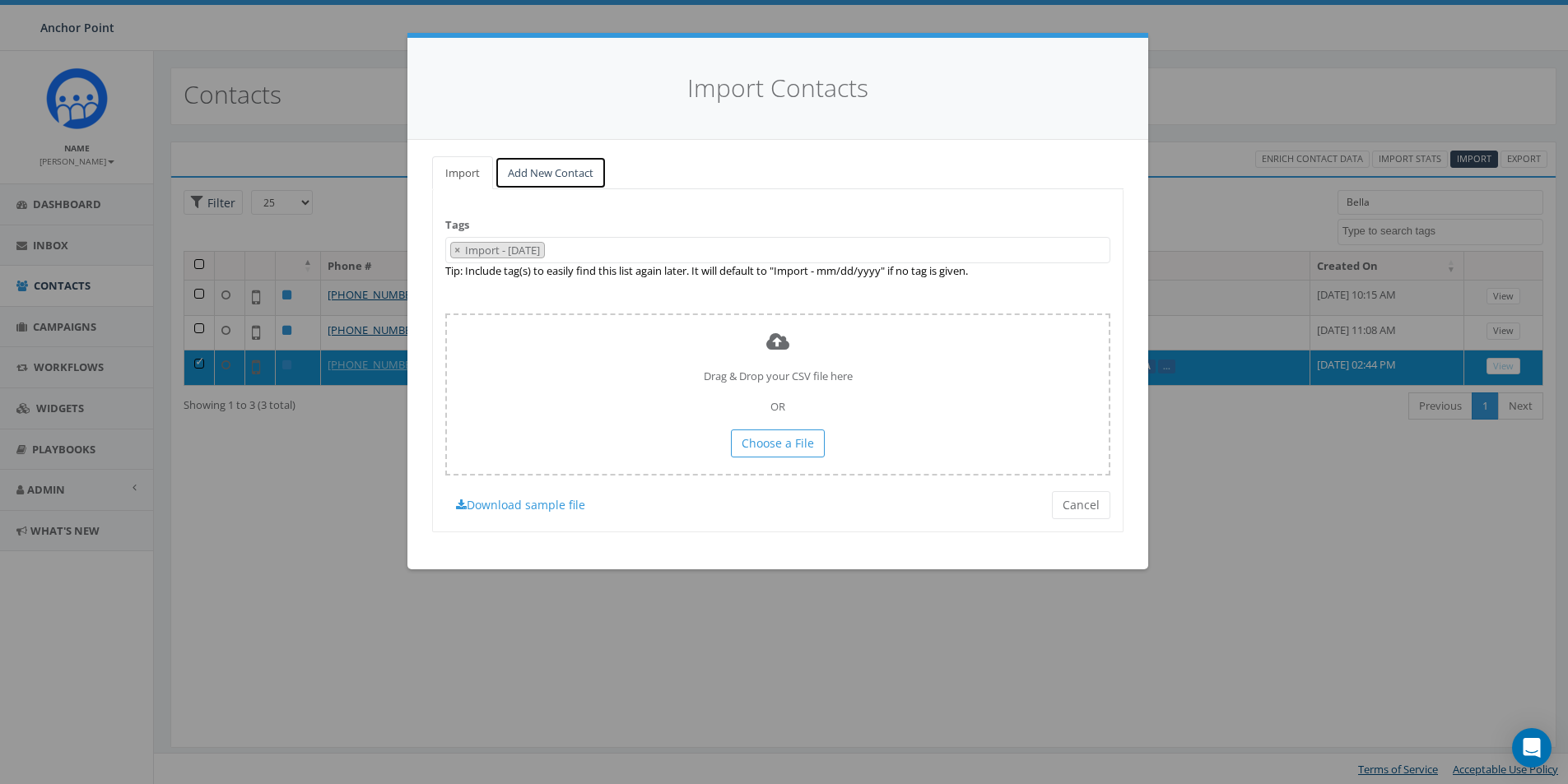
click at [528, 173] on link "Add New Contact" at bounding box center [550, 173] width 112 height 34
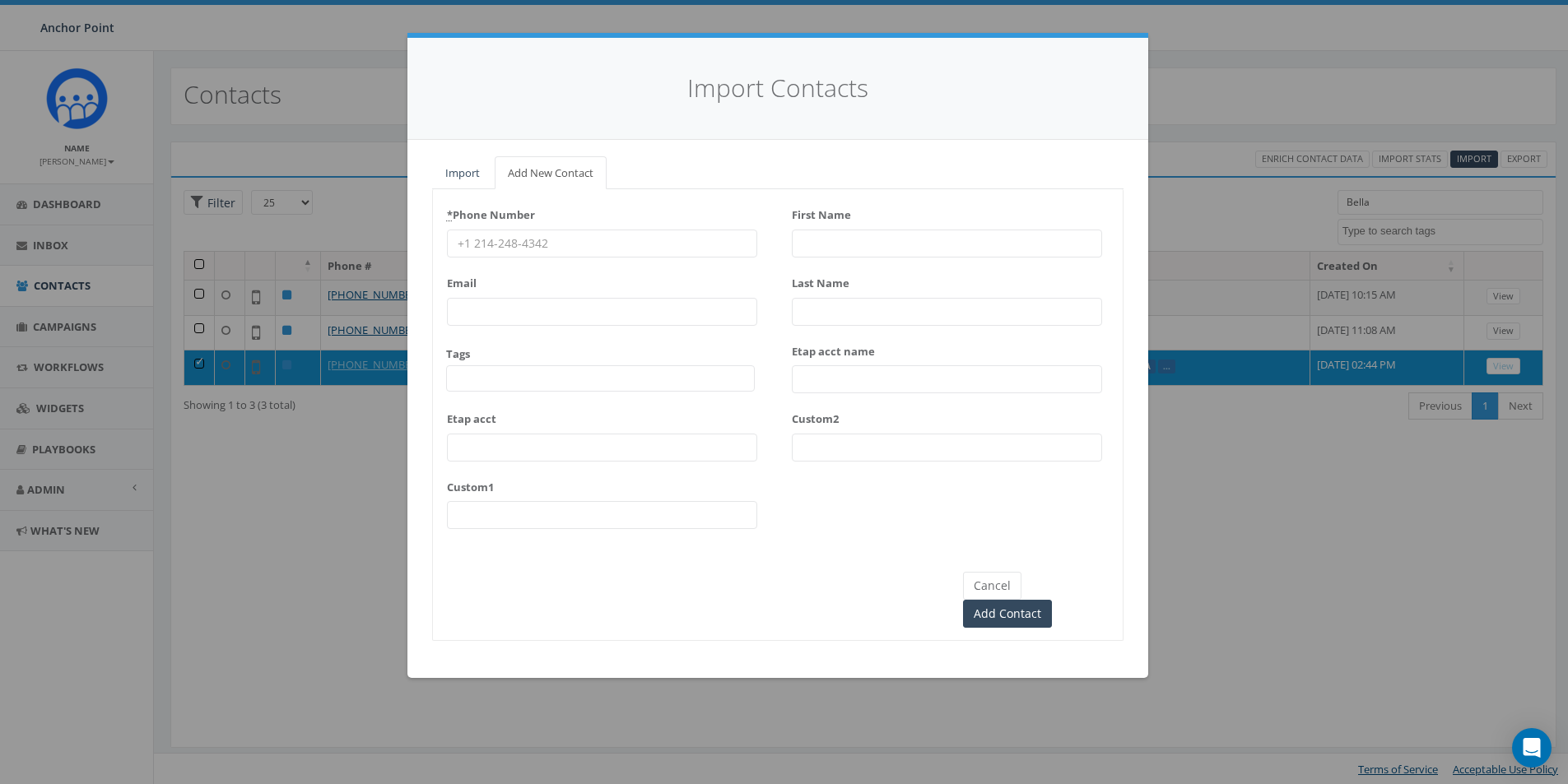
click at [857, 244] on input "First Name" at bounding box center [946, 243] width 310 height 28
type input "Lornys"
click at [810, 317] on input "Last Name" at bounding box center [946, 312] width 310 height 28
type input "[PERSON_NAME]"
click at [520, 239] on input "* Phone Number" at bounding box center [602, 243] width 310 height 28
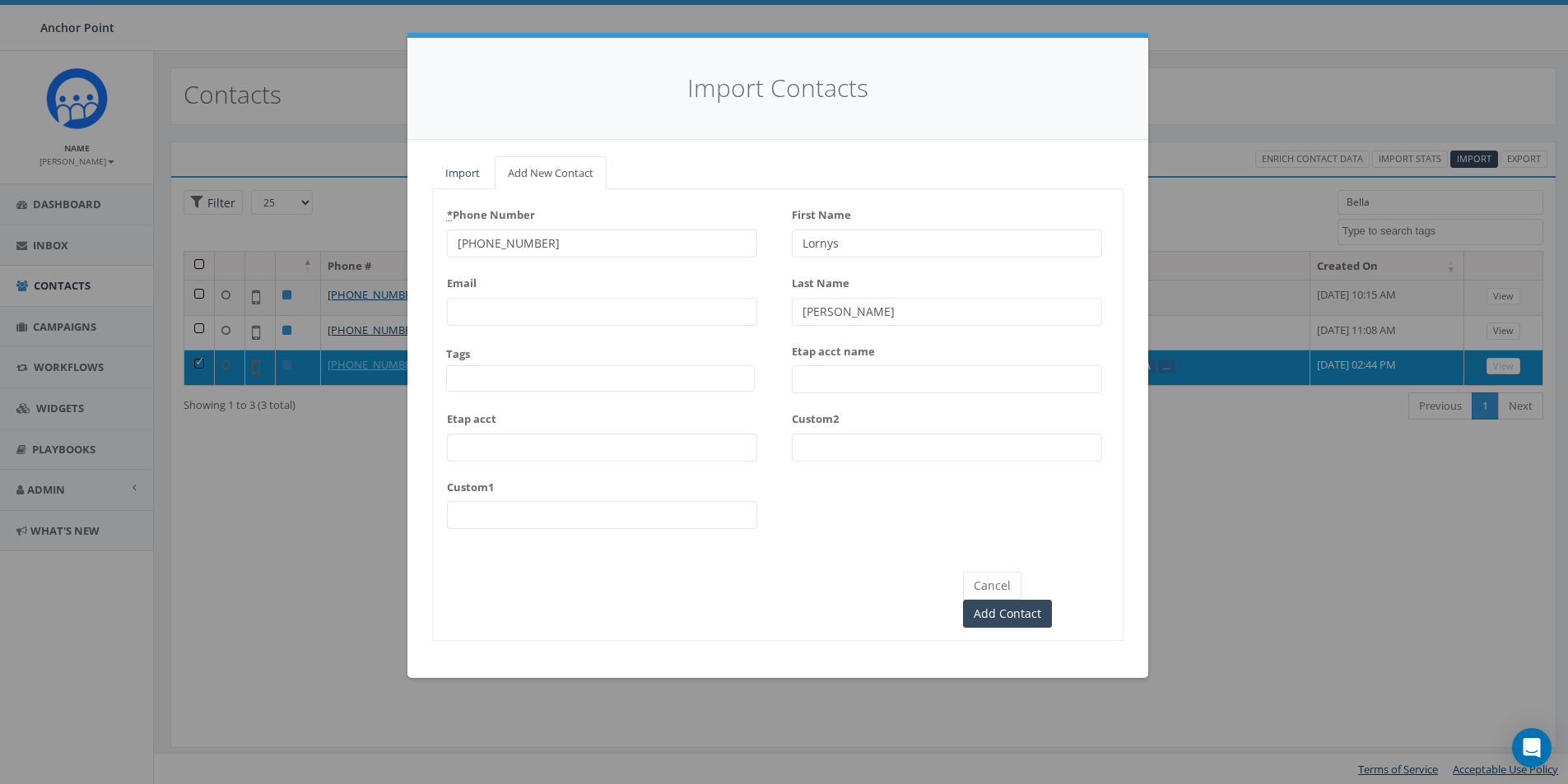
type input "[PHONE_NUMBER]"
click at [468, 375] on span at bounding box center [600, 378] width 308 height 26
type textarea "HFC"
select select "HFC-Education Fridays"
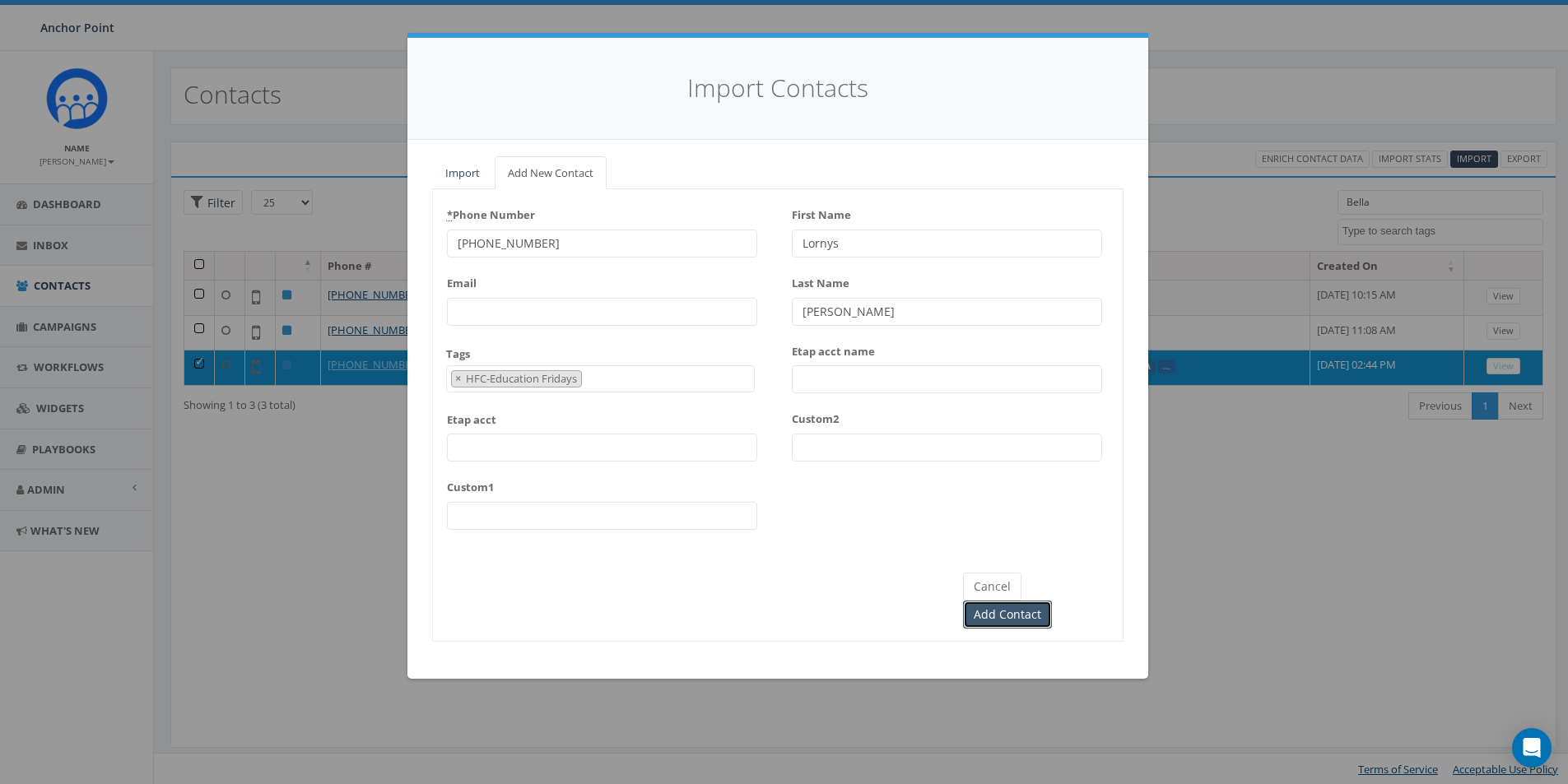
click at [1049, 601] on input "Add Contact" at bounding box center [1007, 614] width 89 height 28
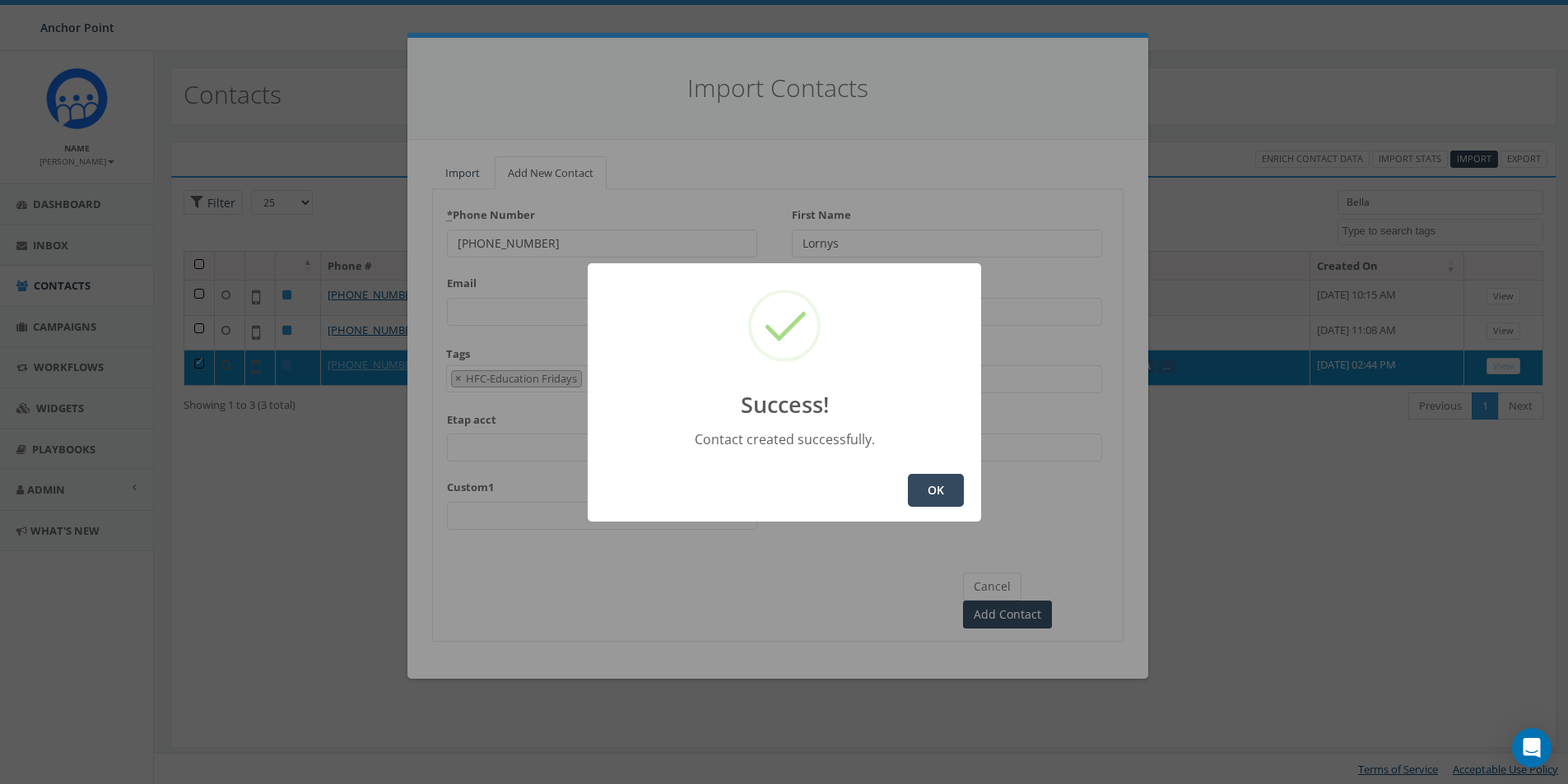
click at [940, 489] on button "OK" at bounding box center [935, 491] width 56 height 33
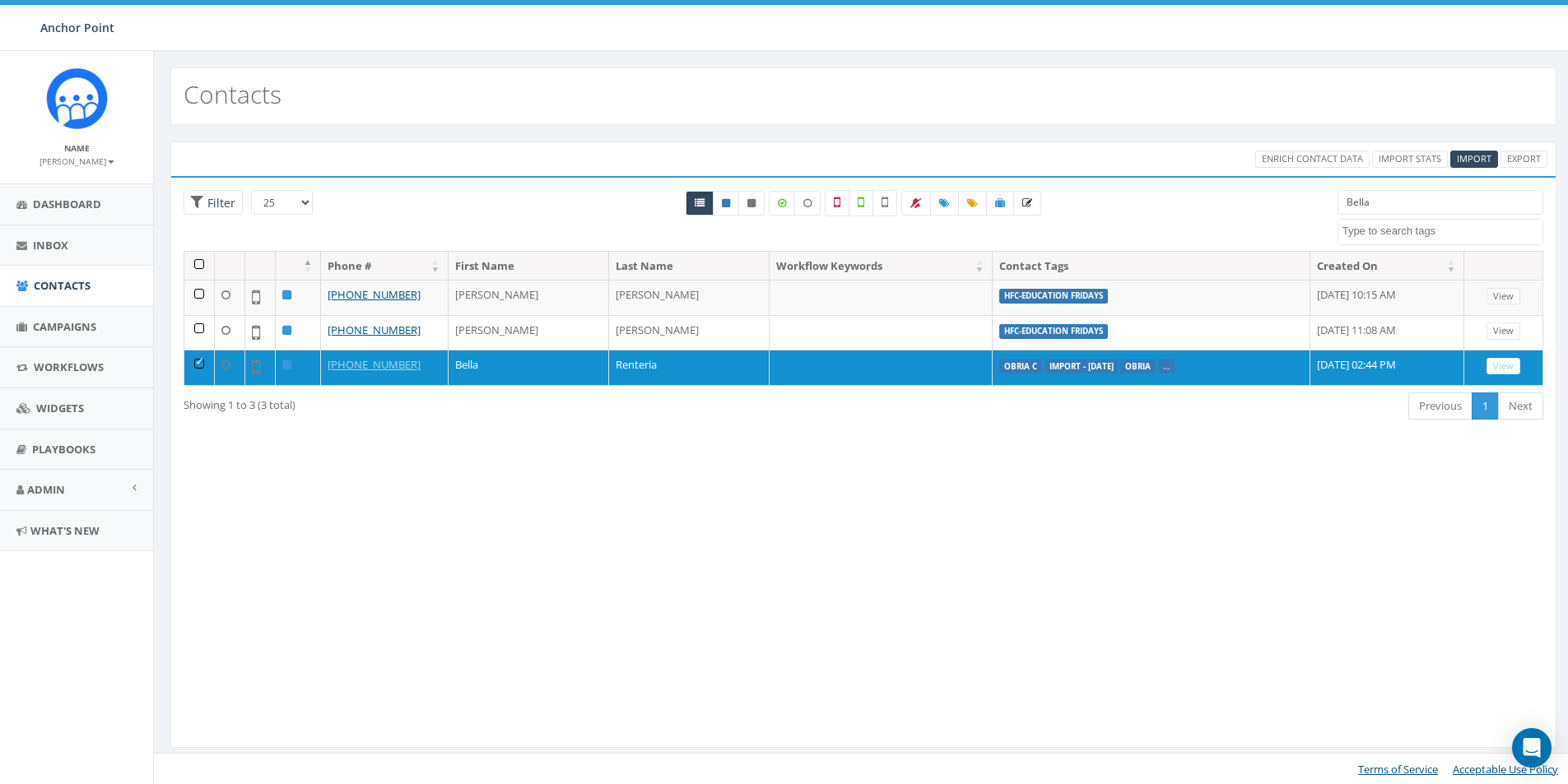
select select
click at [58, 282] on span "Contacts" at bounding box center [62, 285] width 57 height 15
select select
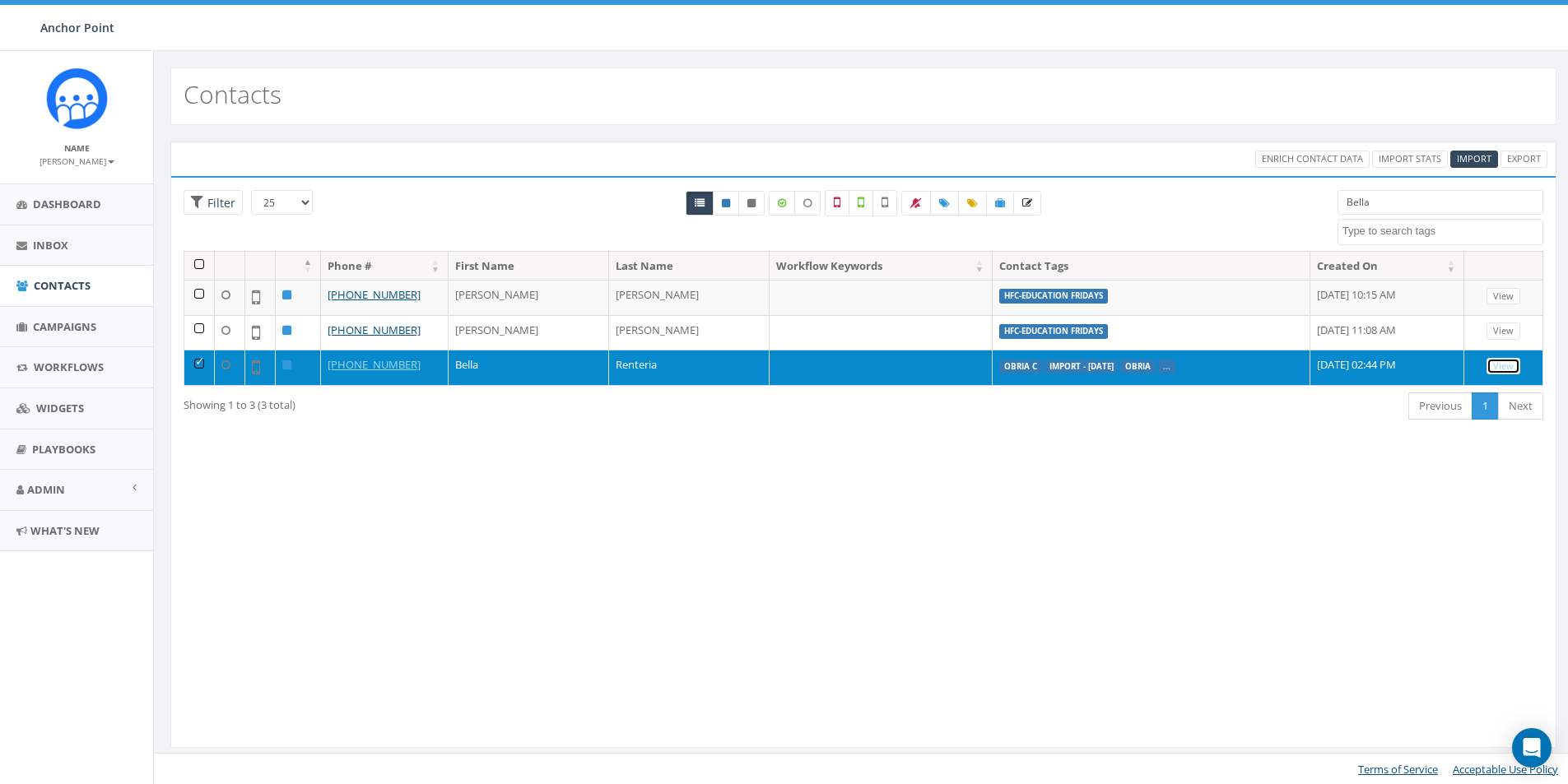
click at [1509, 366] on link "View" at bounding box center [1503, 366] width 34 height 17
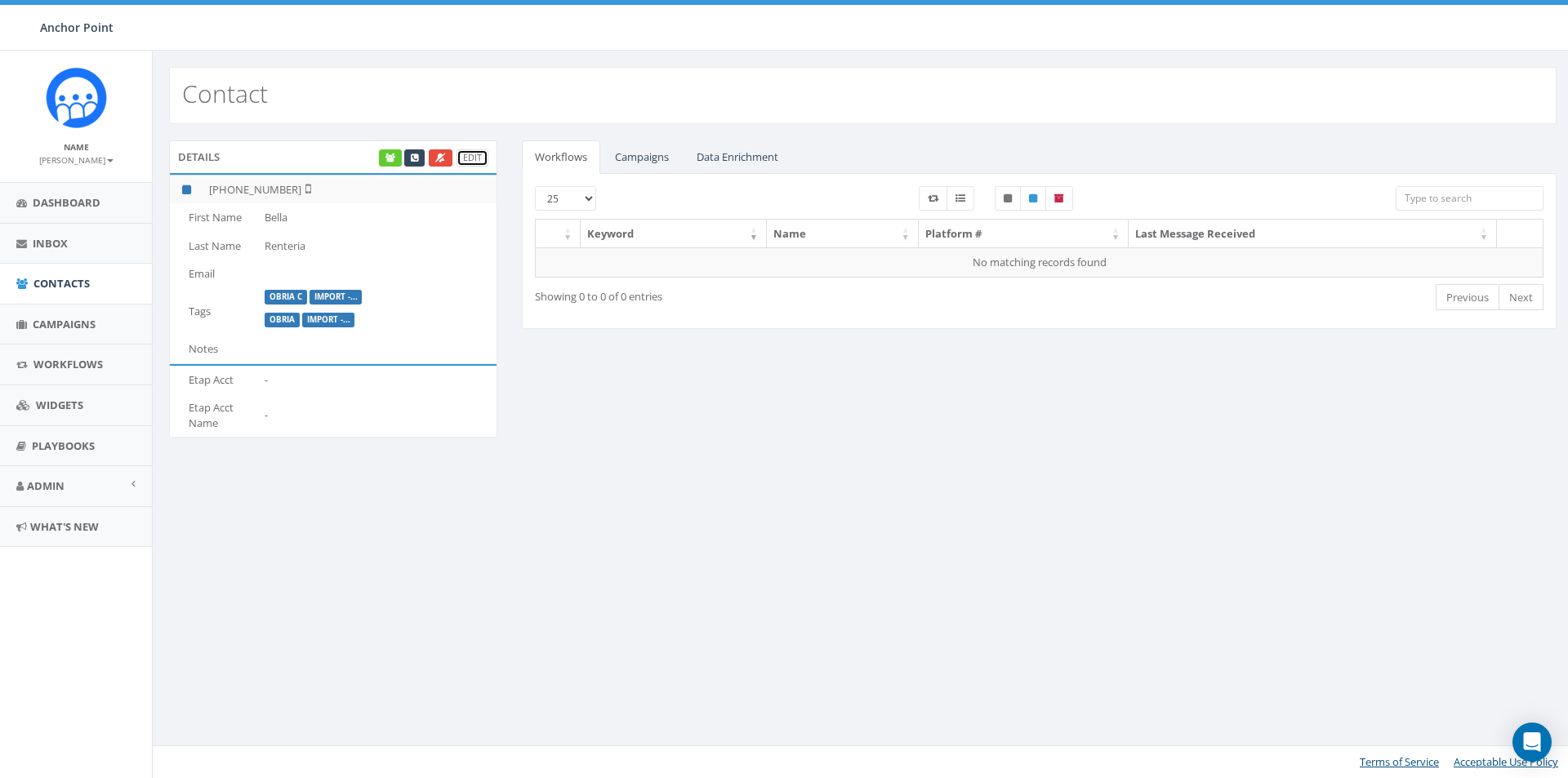
click at [466, 157] on link "Edit" at bounding box center [472, 158] width 32 height 17
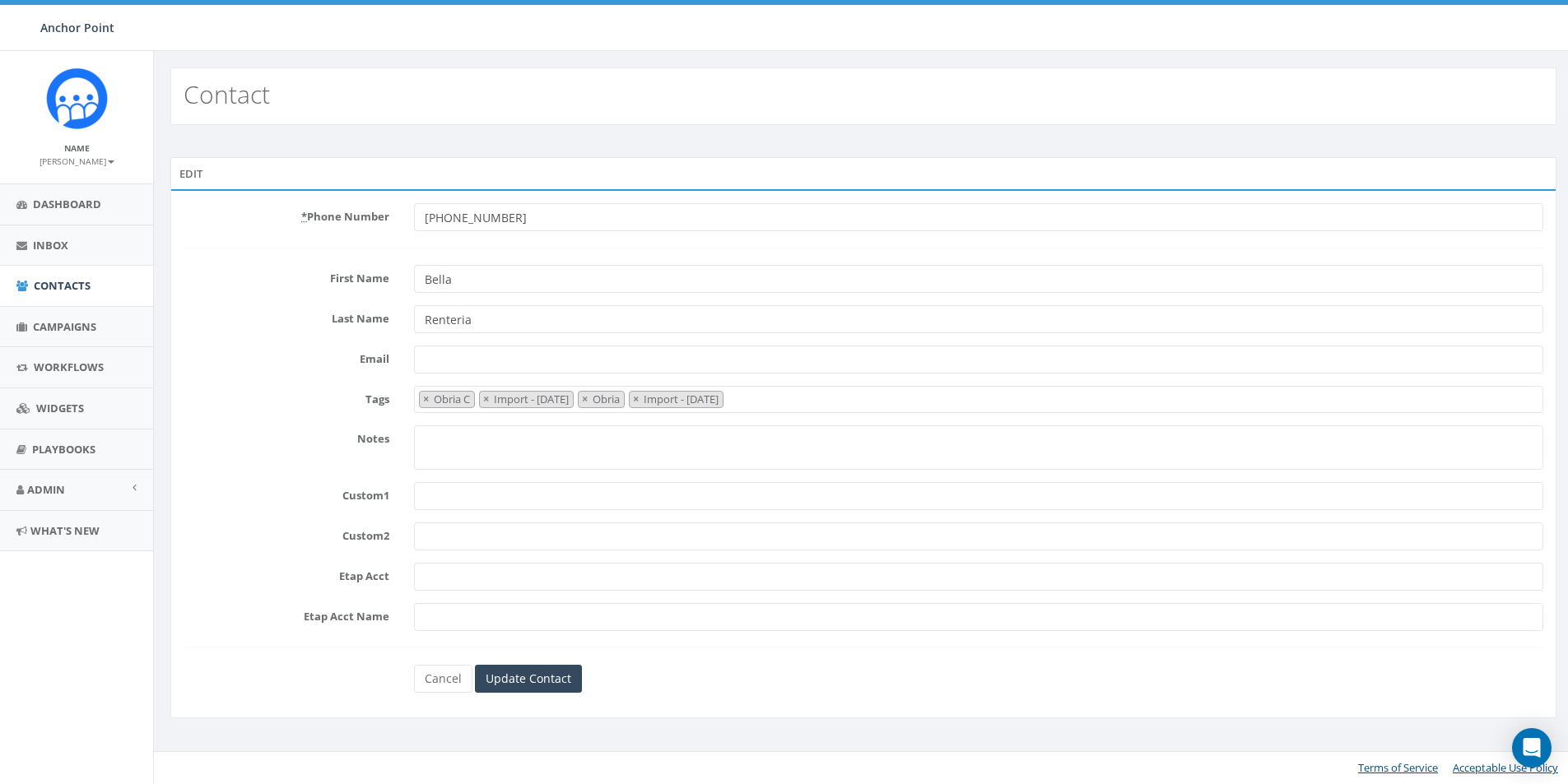
select select "Obria C"
click at [819, 396] on span "× Obria C × Import - [DATE] × Obria × Import - [DATE]" at bounding box center [981, 399] width 1129 height 27
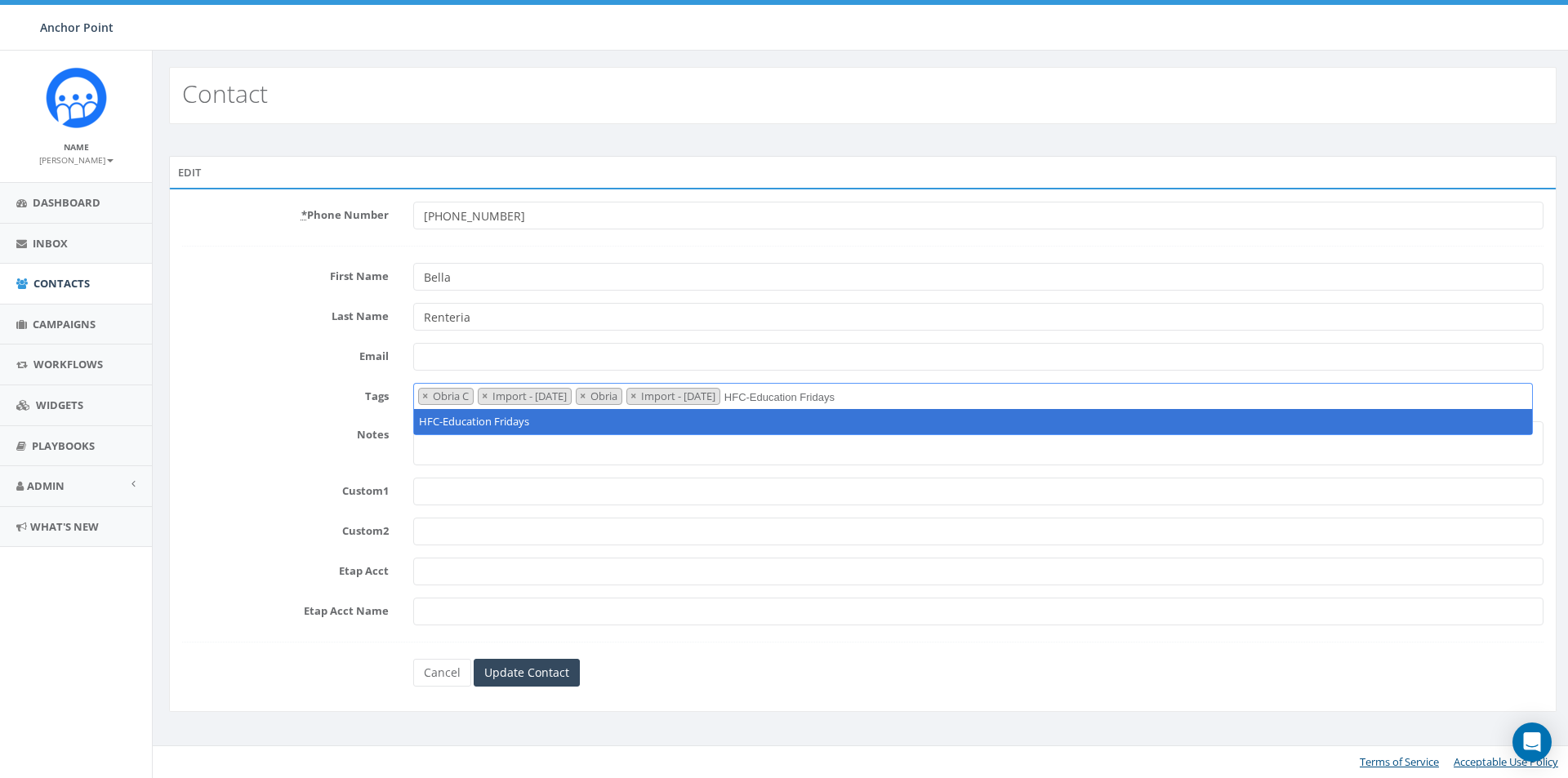
type textarea "HFC-Education Fridays"
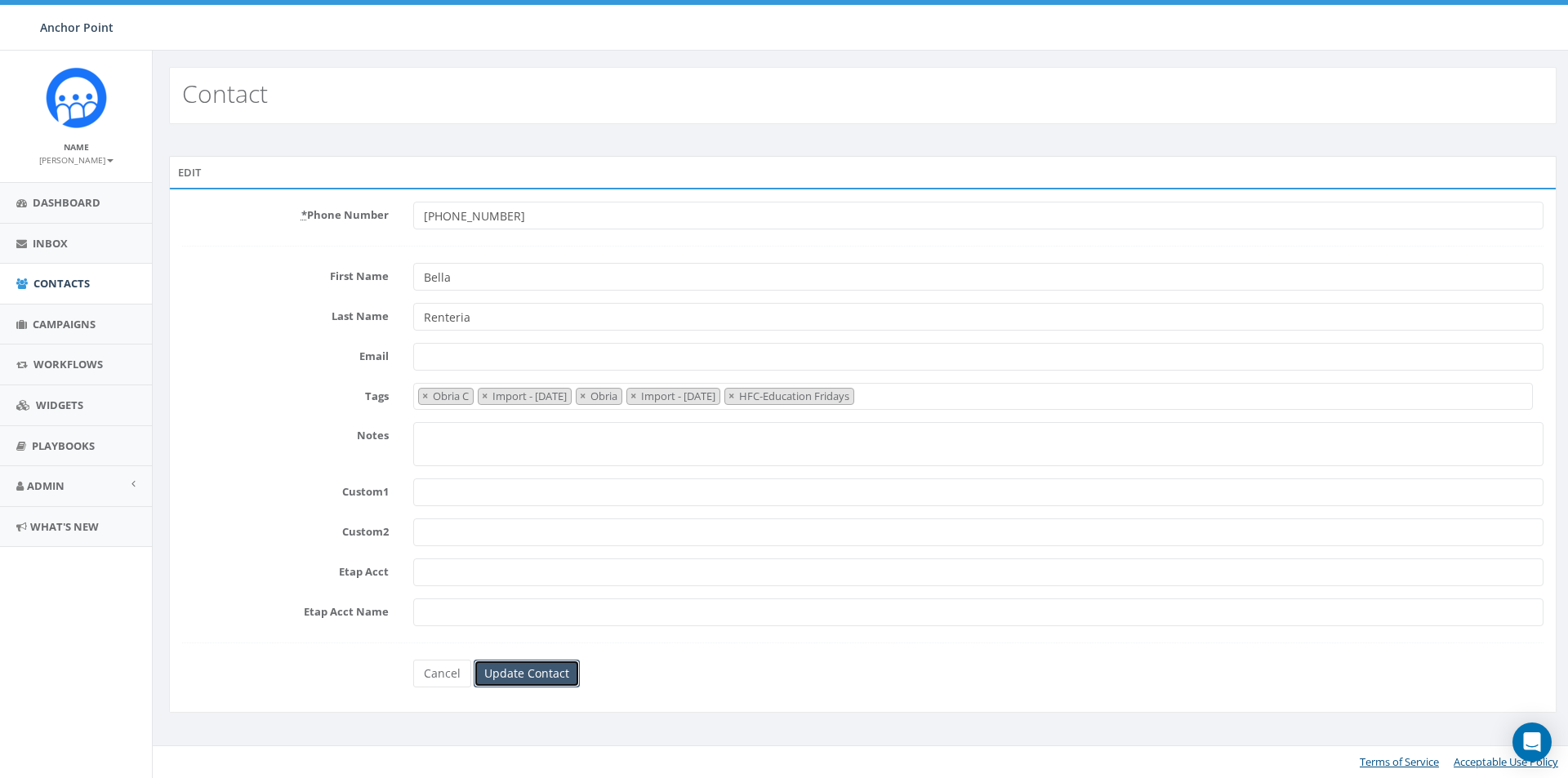
click at [511, 675] on input "Update Contact" at bounding box center [527, 673] width 107 height 27
